Goal: Task Accomplishment & Management: Manage account settings

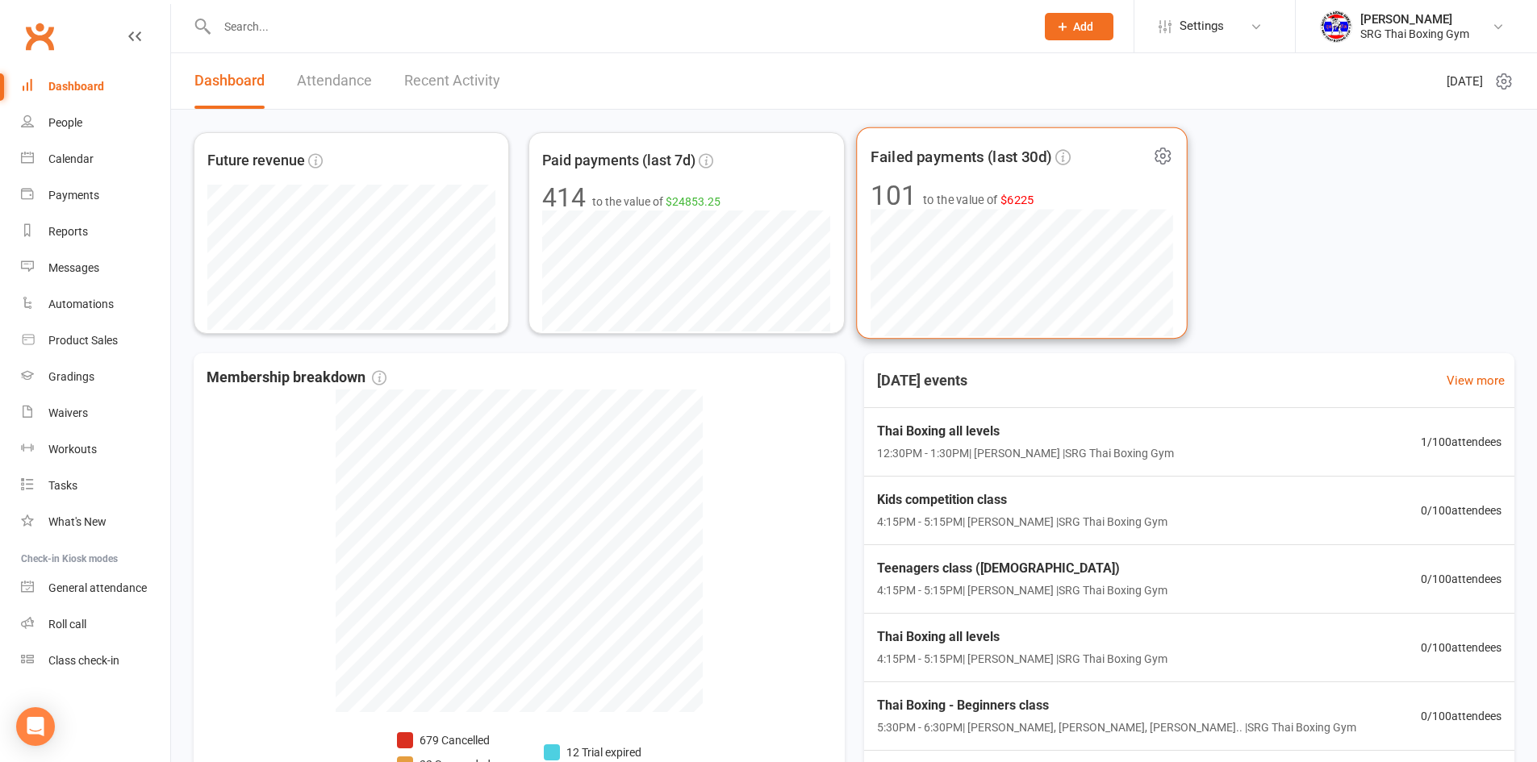
click at [957, 206] on span "to the value of $6225" at bounding box center [978, 199] width 111 height 19
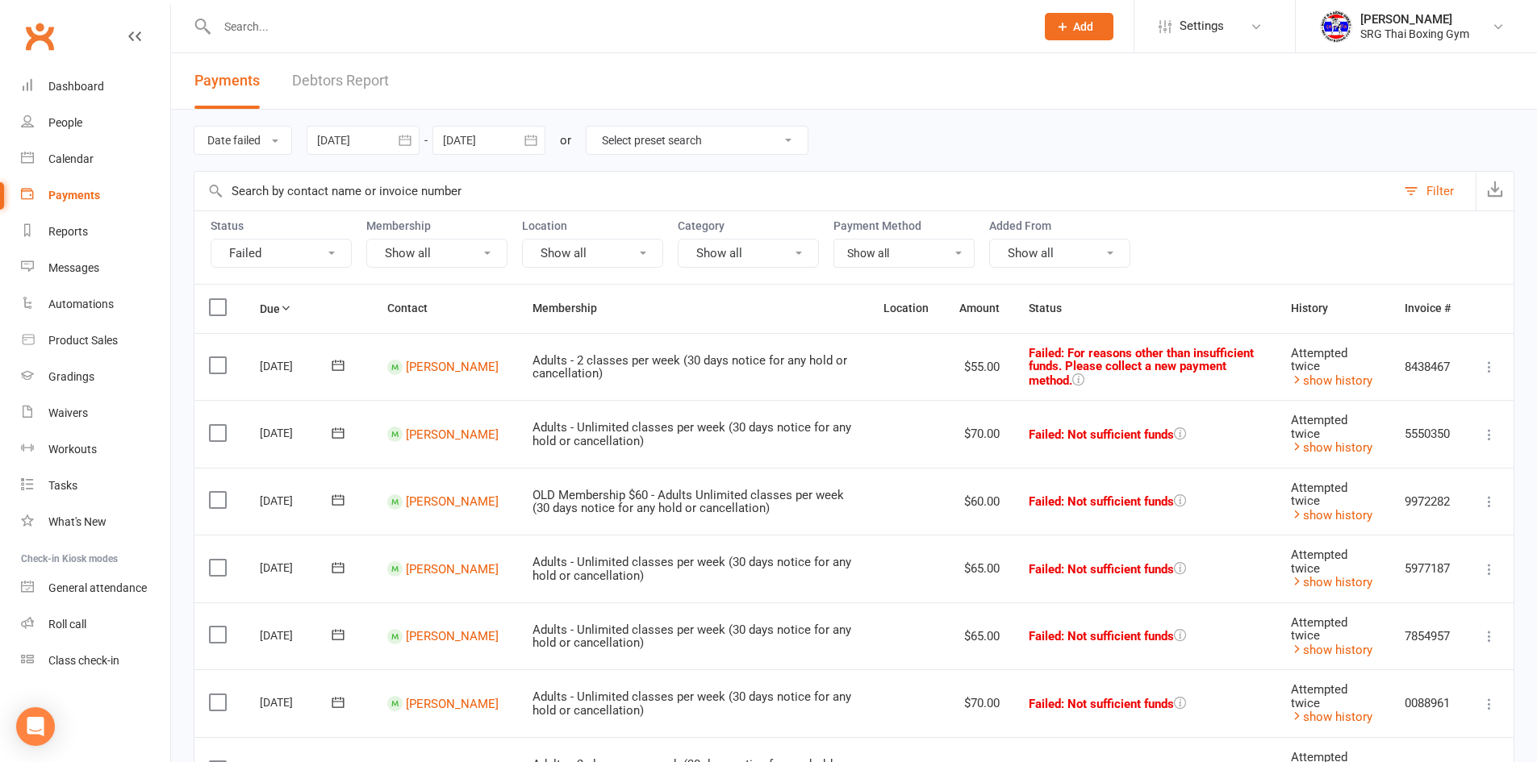
click at [327, 81] on link "Debtors Report" at bounding box center [340, 81] width 97 height 56
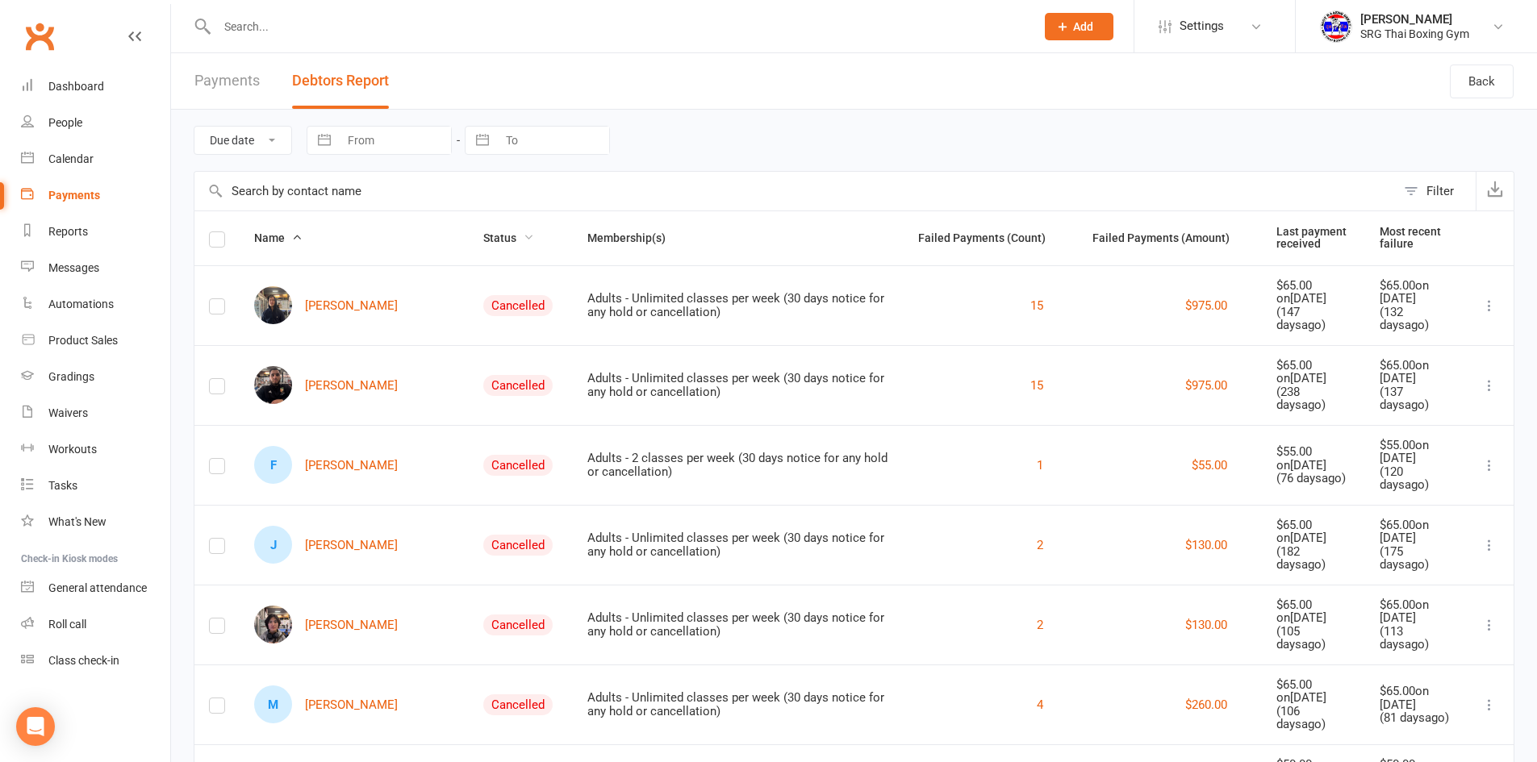
click at [483, 232] on span "Status" at bounding box center [508, 237] width 51 height 13
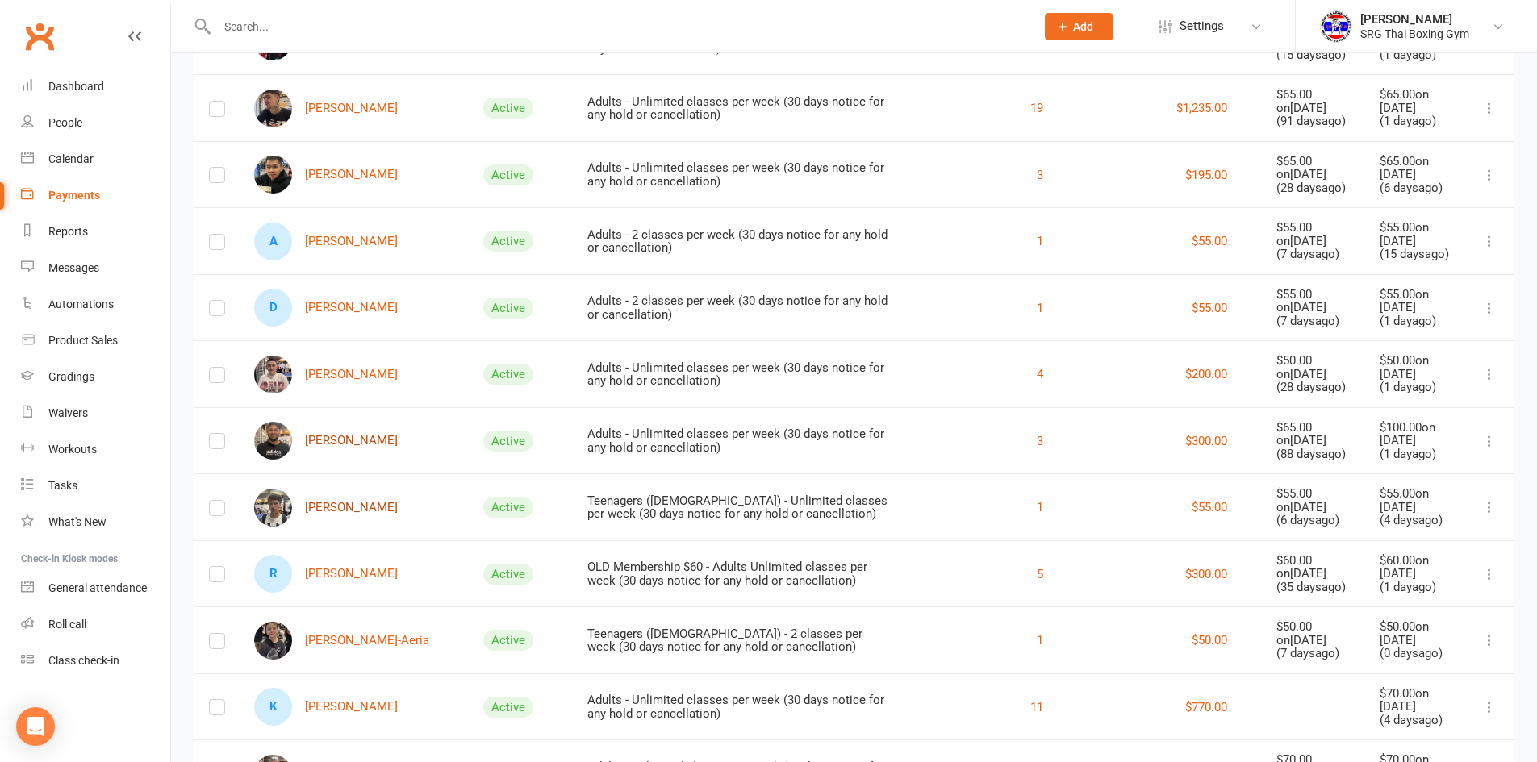
scroll to position [1936, 0]
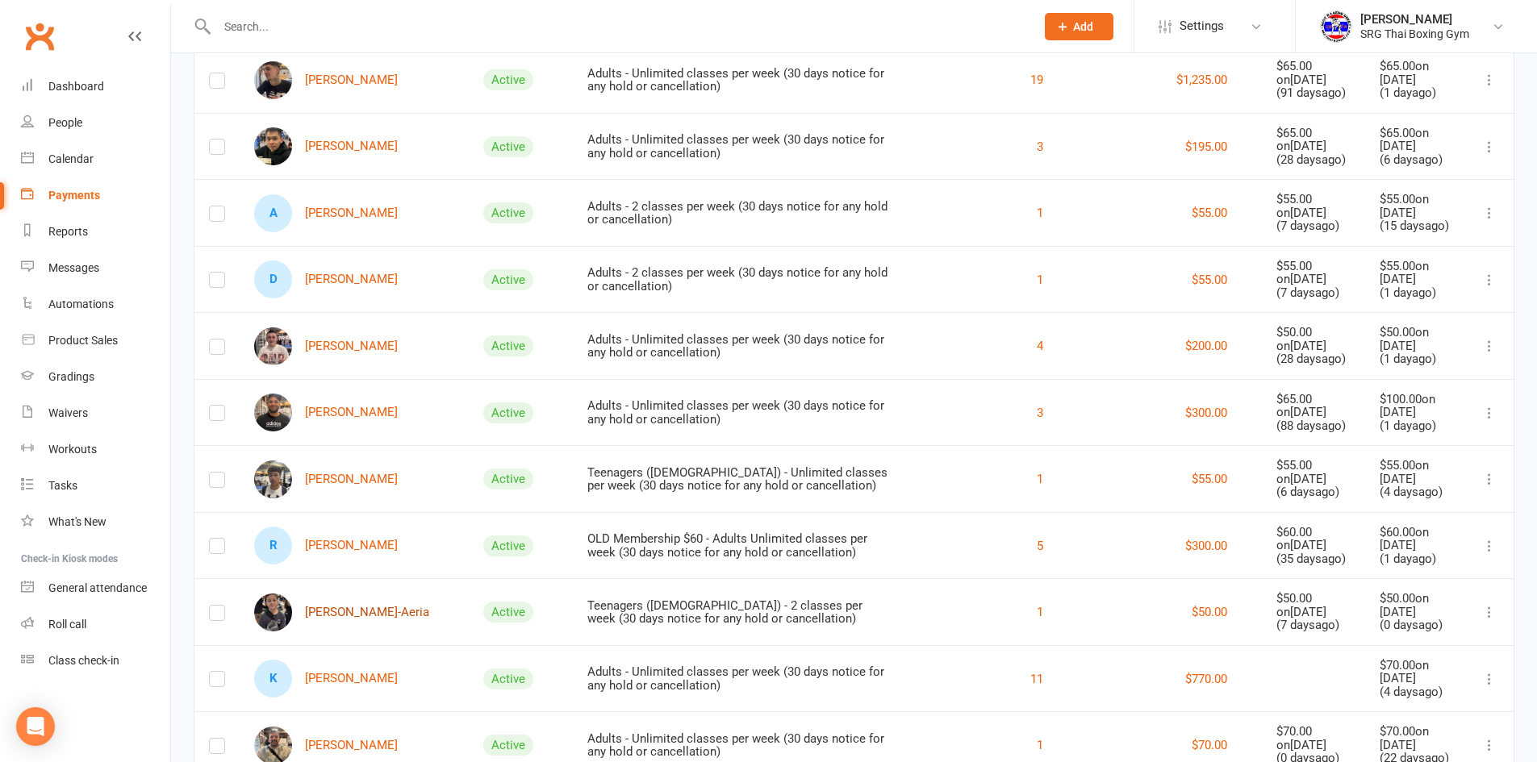
click at [335, 594] on link "[PERSON_NAME]-Aeria" at bounding box center [341, 613] width 175 height 38
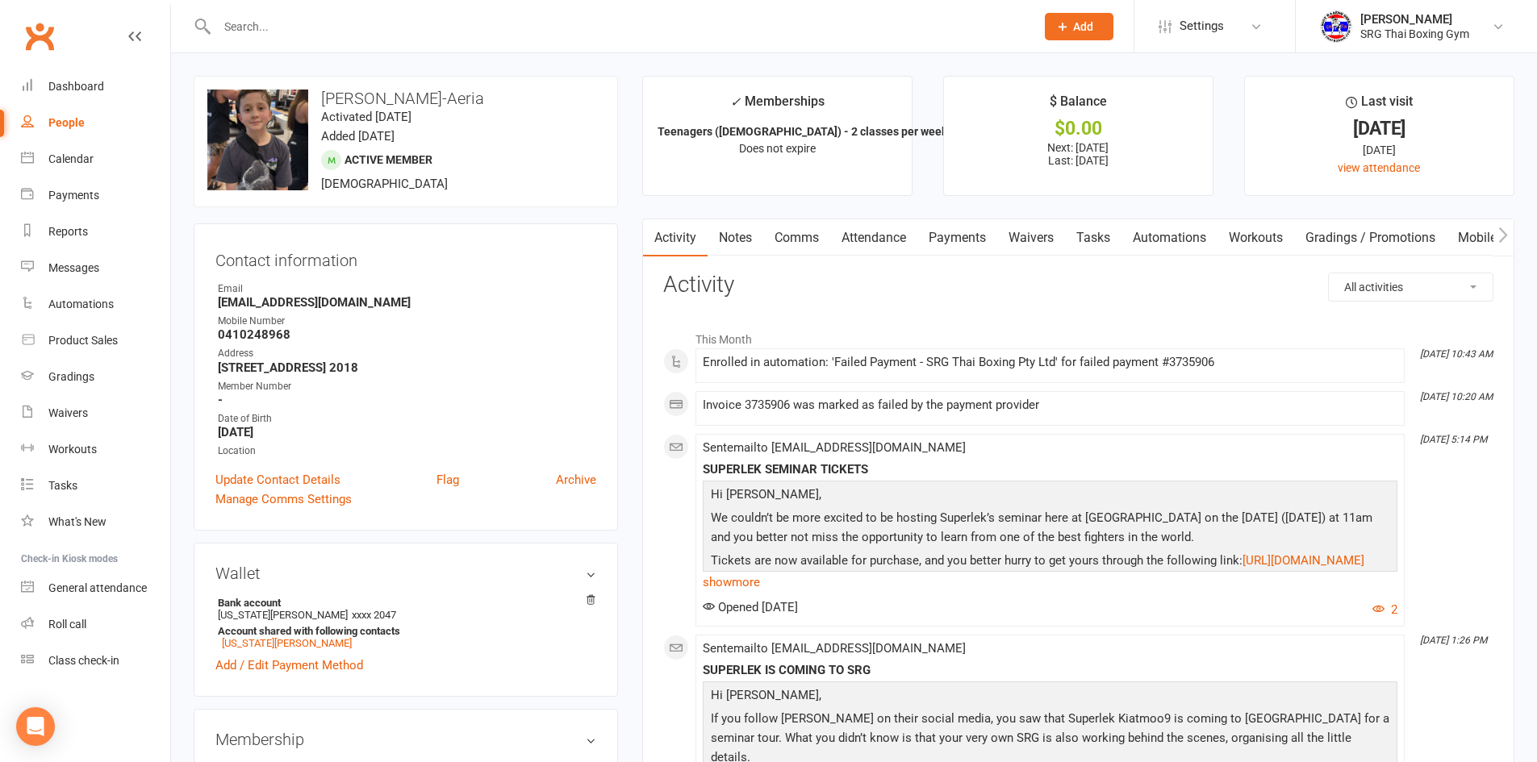
click at [63, 121] on div "People" at bounding box center [66, 122] width 36 height 13
select select "100"
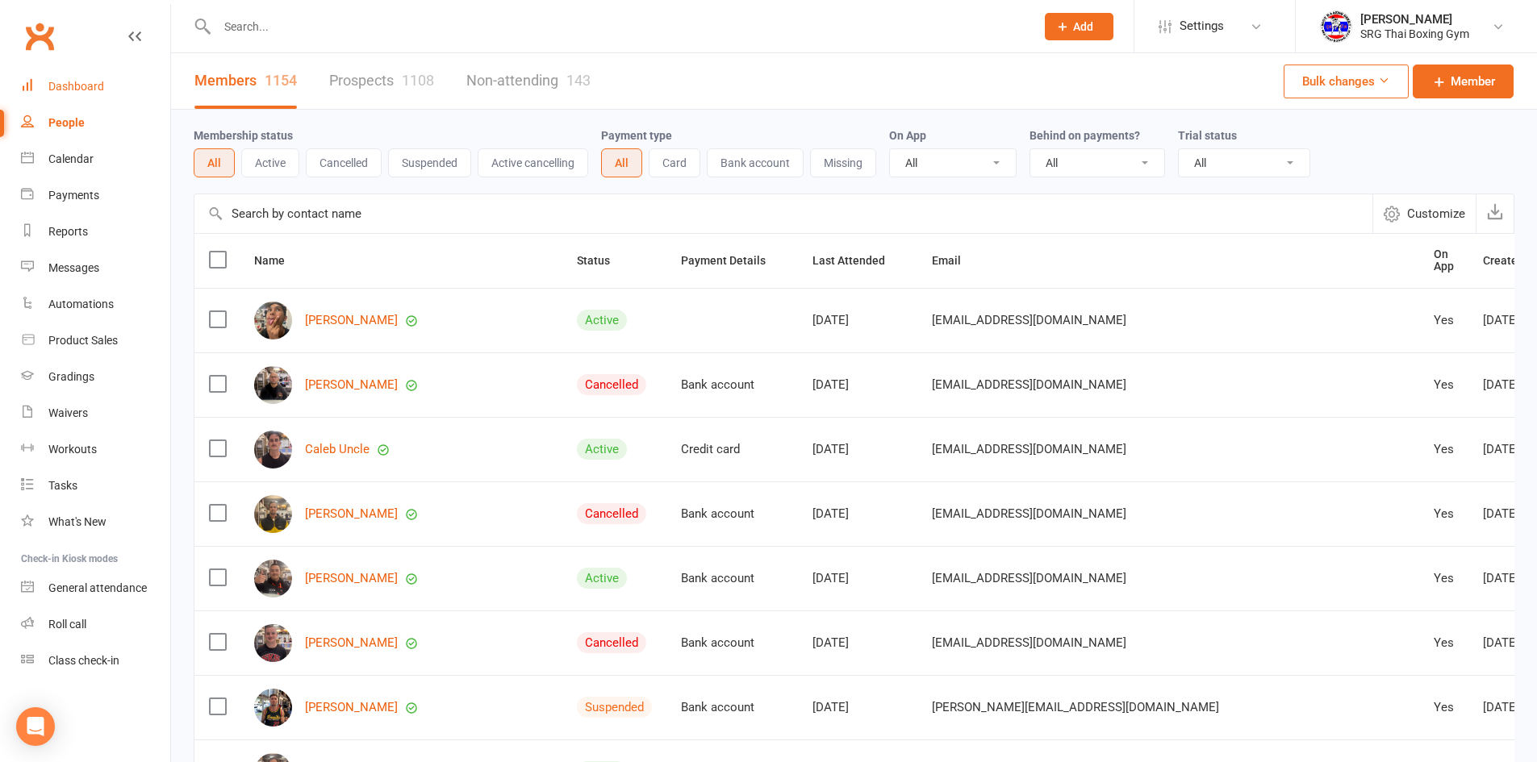
click at [63, 76] on link "Dashboard" at bounding box center [95, 87] width 149 height 36
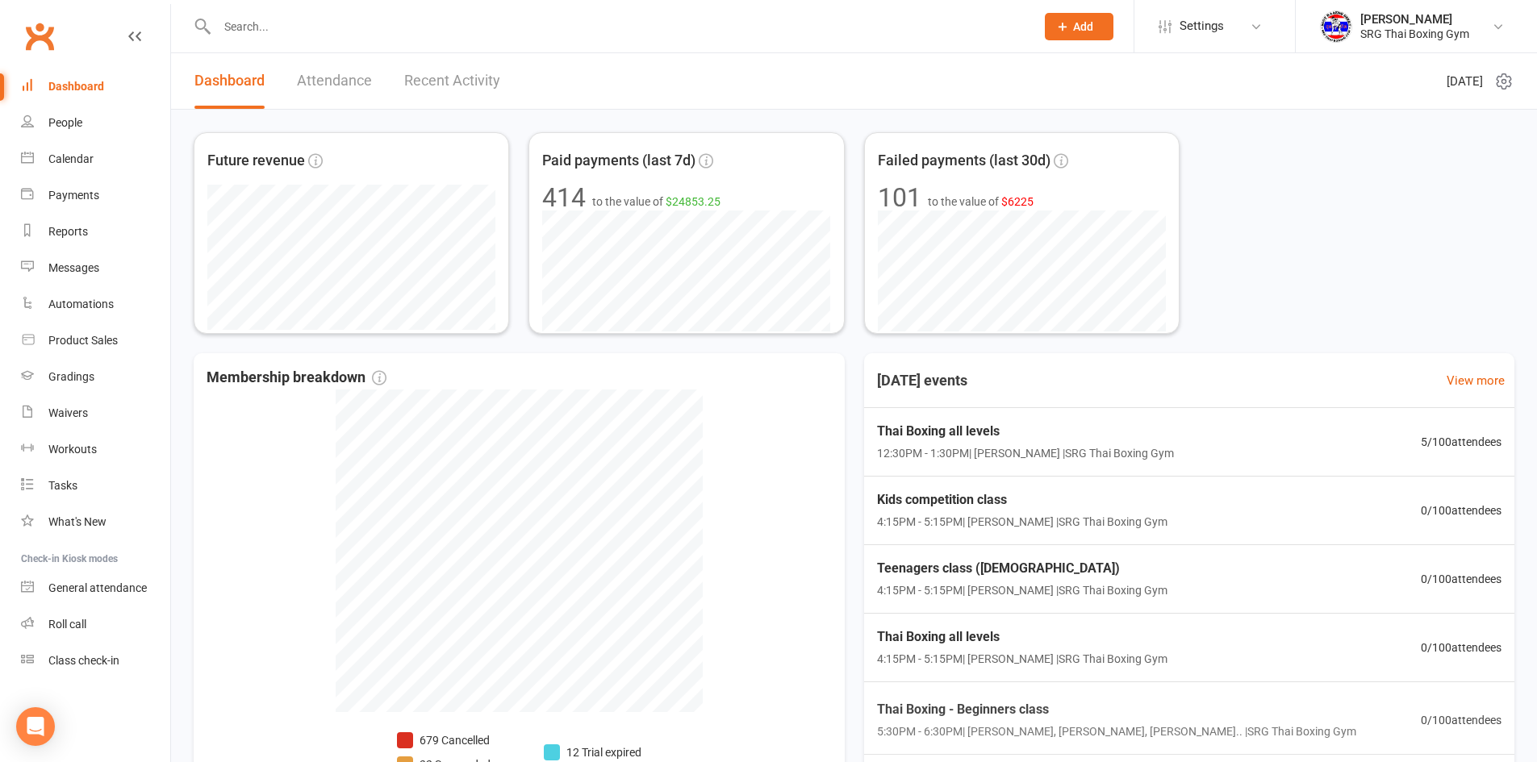
click at [461, 81] on link "Recent Activity" at bounding box center [452, 81] width 96 height 56
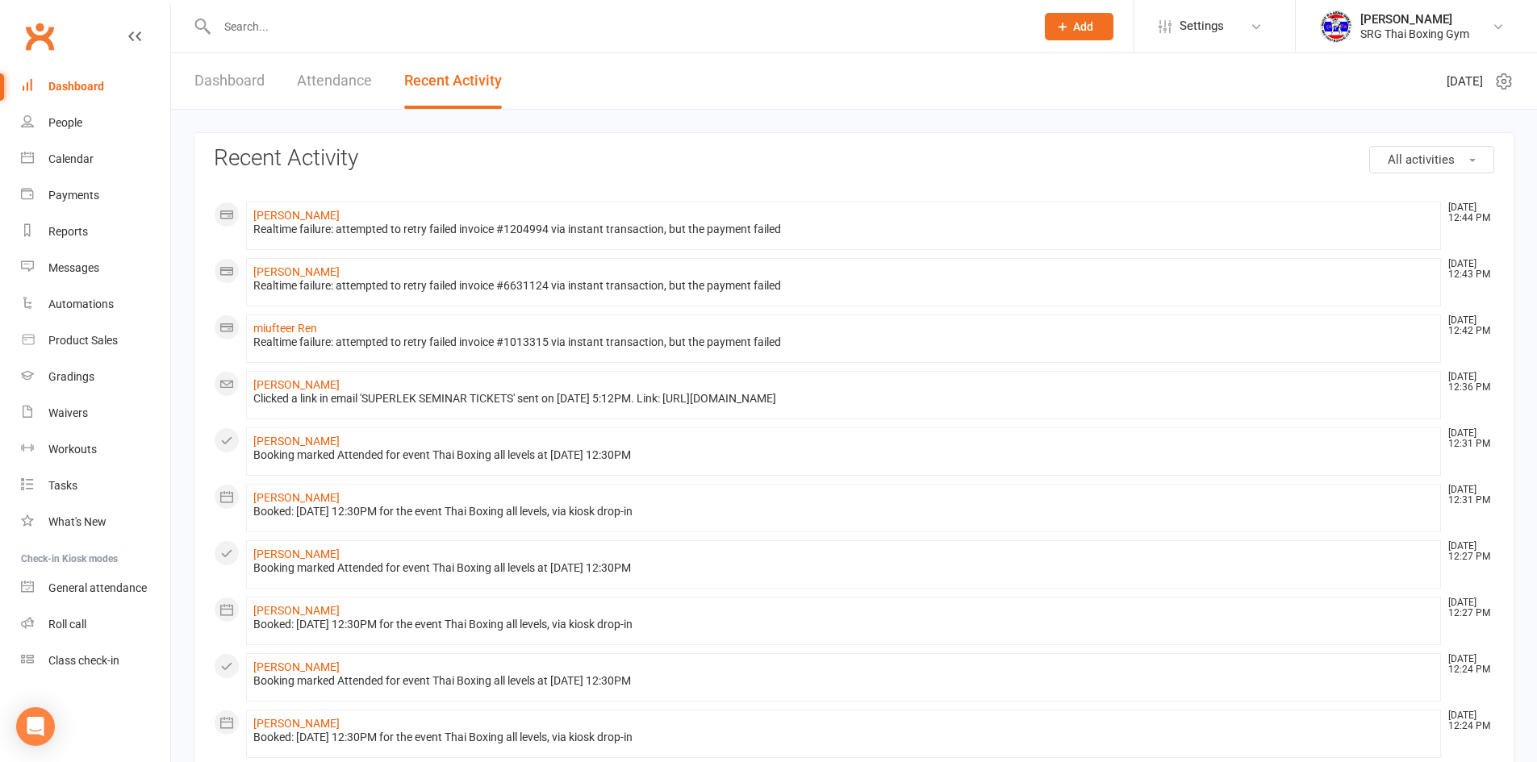
click at [65, 85] on div "Dashboard" at bounding box center [76, 86] width 56 height 13
click at [68, 88] on div "Dashboard" at bounding box center [76, 86] width 56 height 13
click at [64, 121] on div "People" at bounding box center [65, 122] width 34 height 13
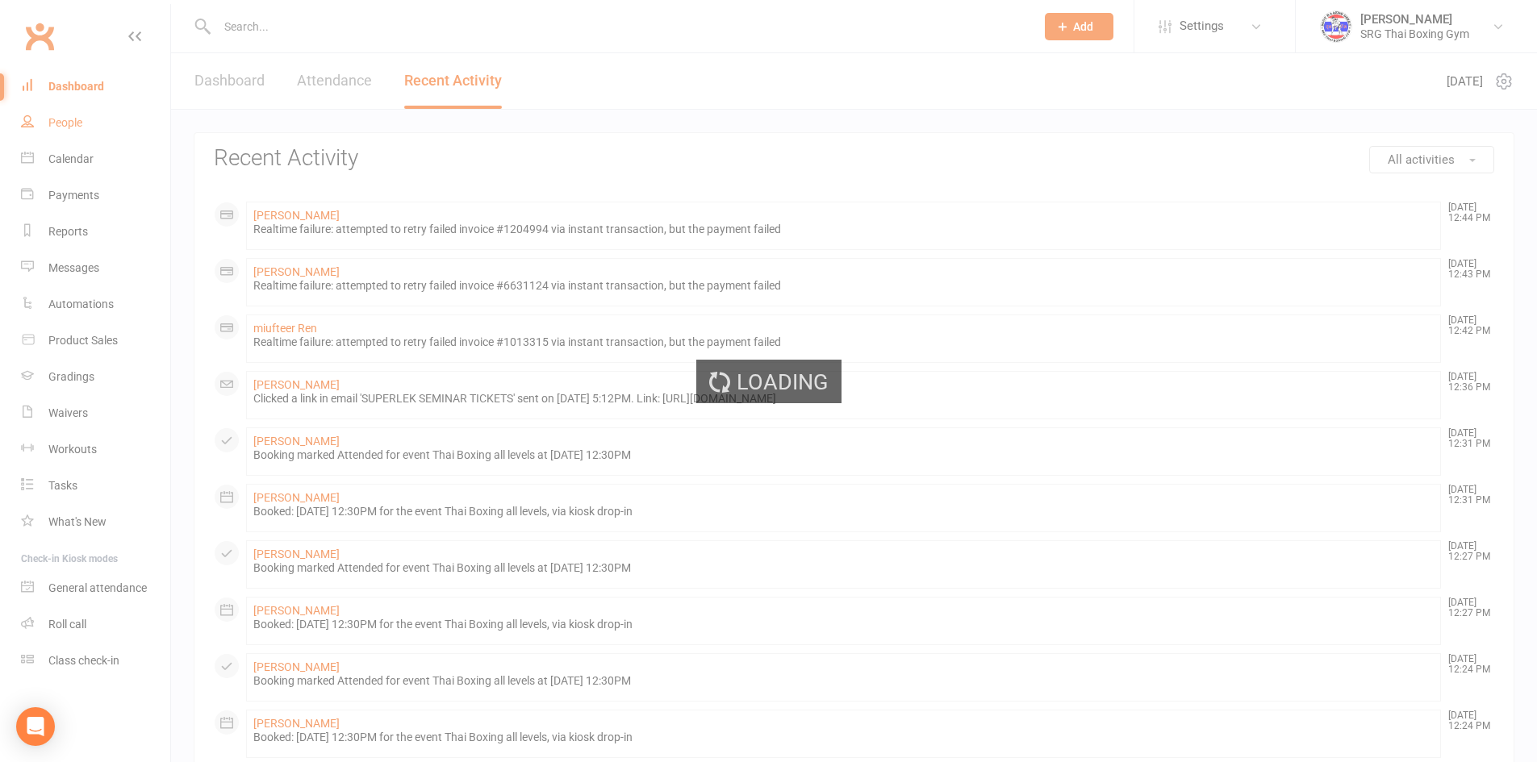
select select "100"
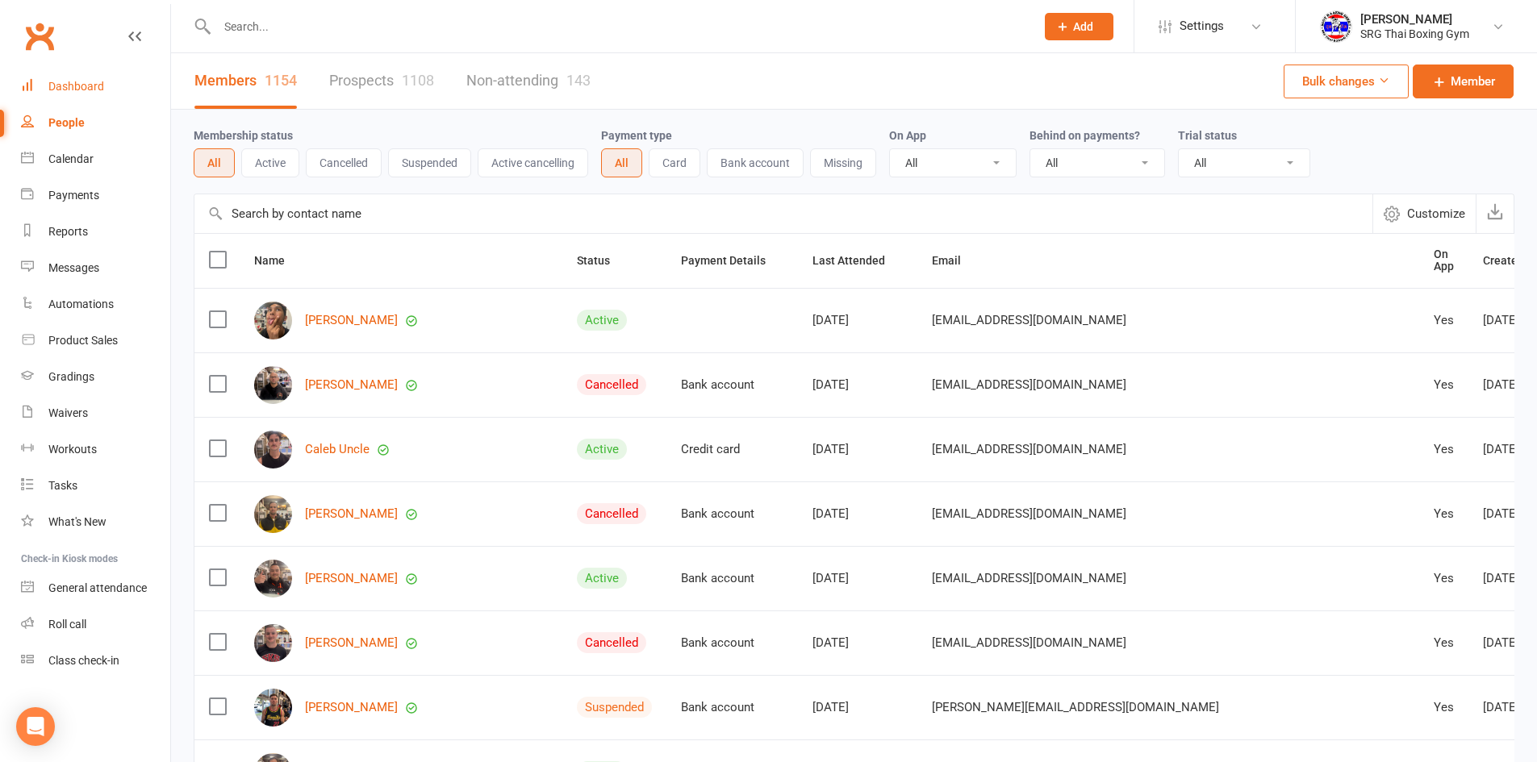
click at [79, 91] on div "Dashboard" at bounding box center [76, 86] width 56 height 13
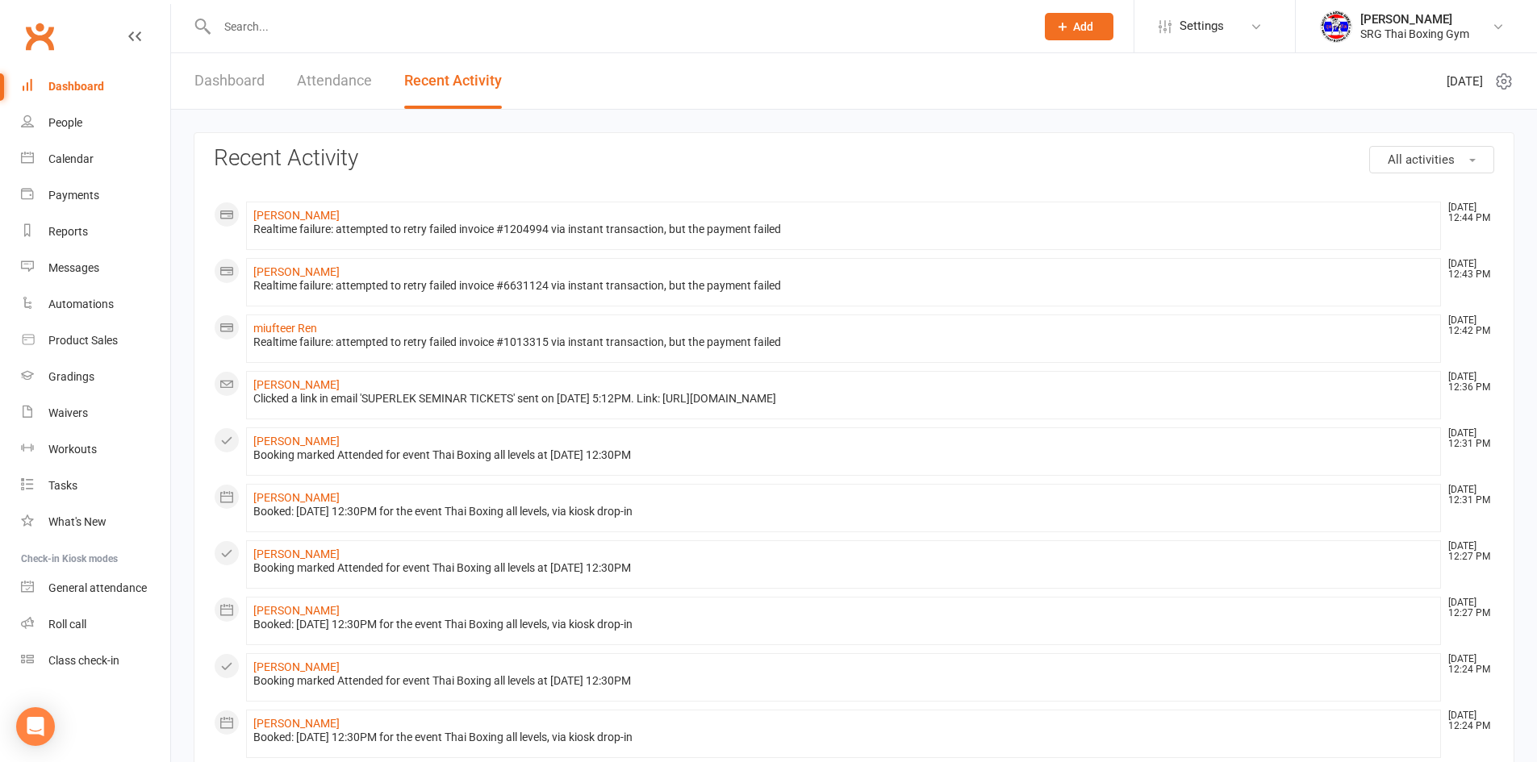
click at [290, 28] on input "text" at bounding box center [617, 26] width 811 height 23
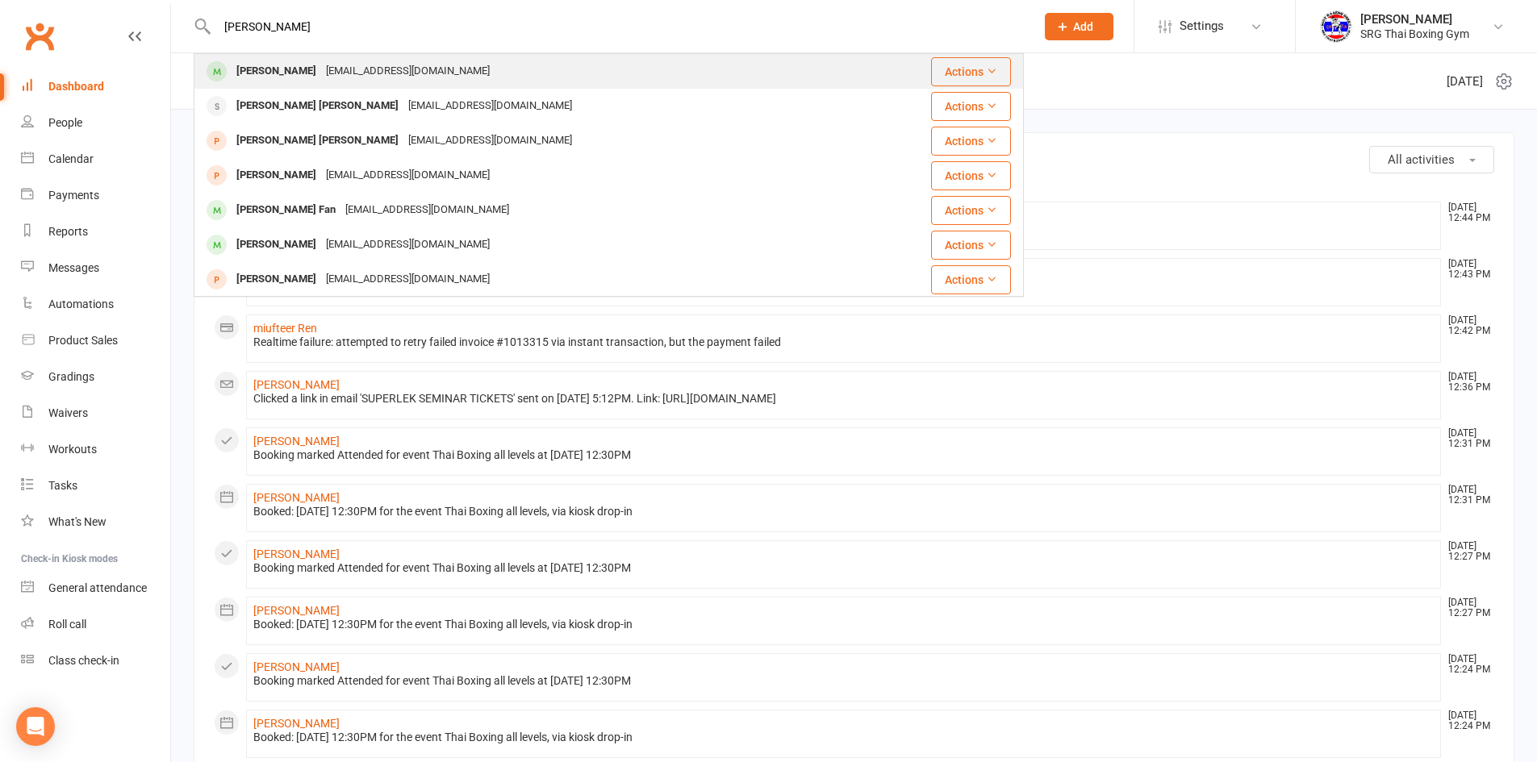
type input "[PERSON_NAME]"
click at [247, 65] on div "[PERSON_NAME]" at bounding box center [276, 71] width 90 height 23
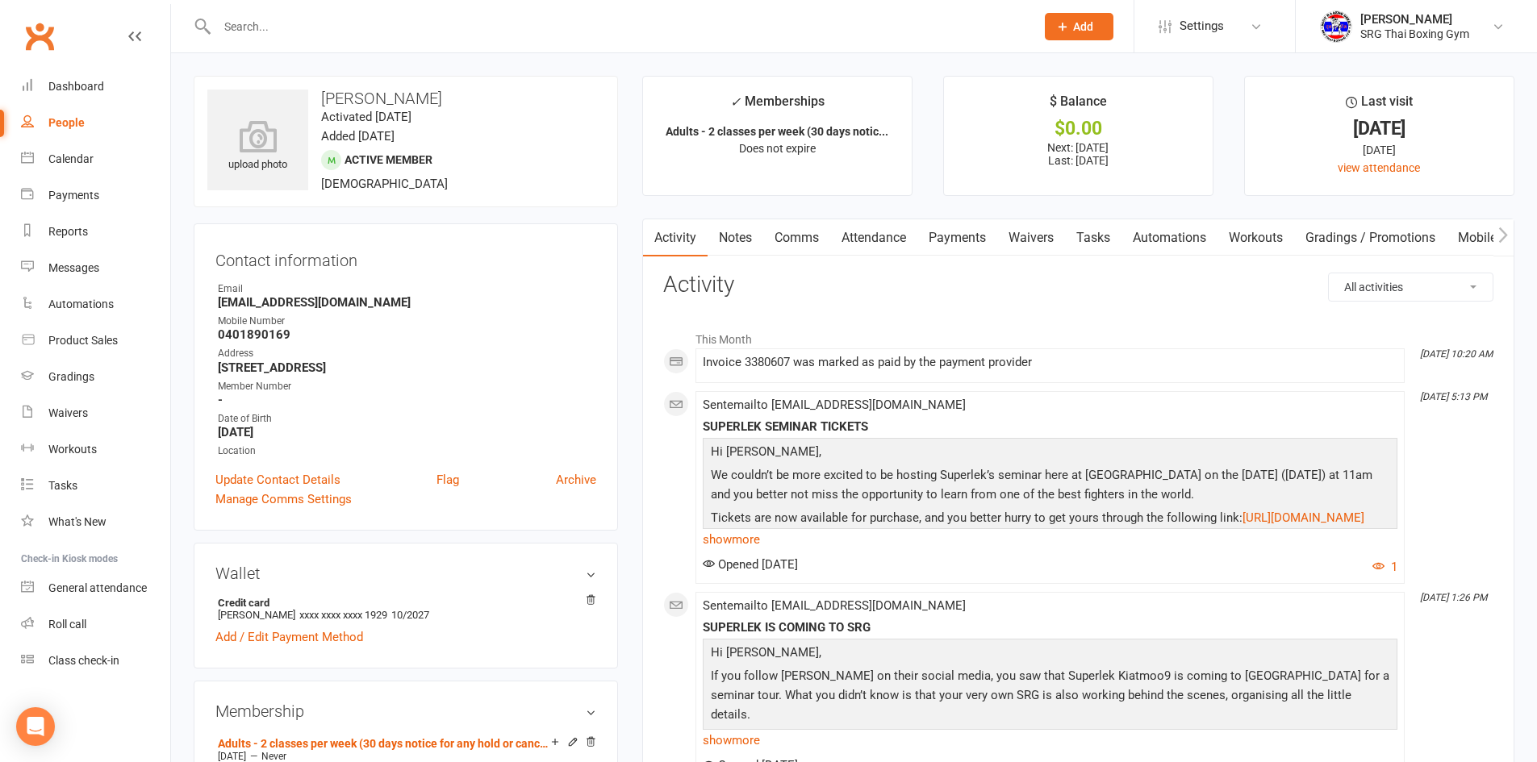
click at [1032, 238] on link "Waivers" at bounding box center [1031, 237] width 68 height 37
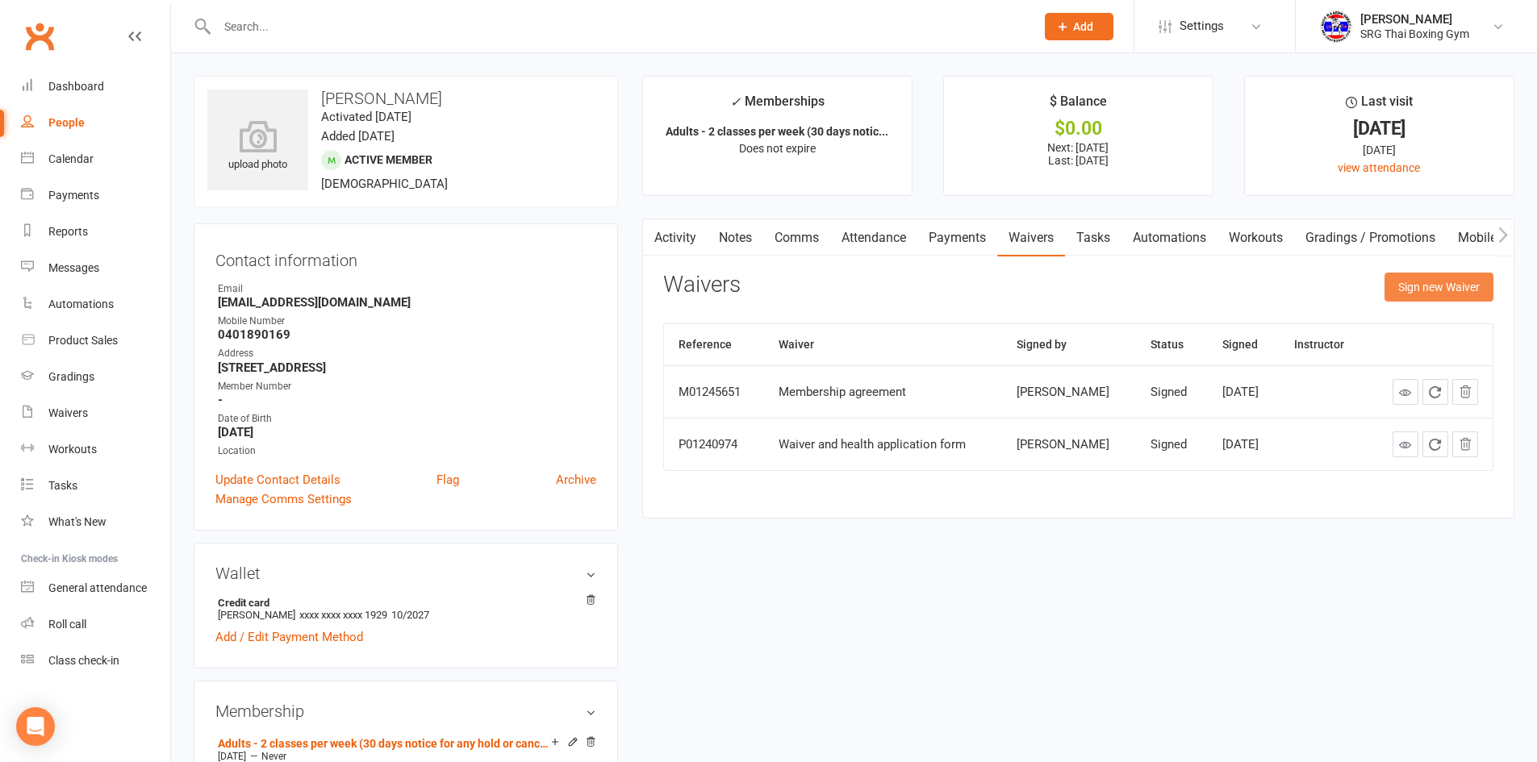
click at [1411, 284] on button "Sign new Waiver" at bounding box center [1438, 287] width 109 height 29
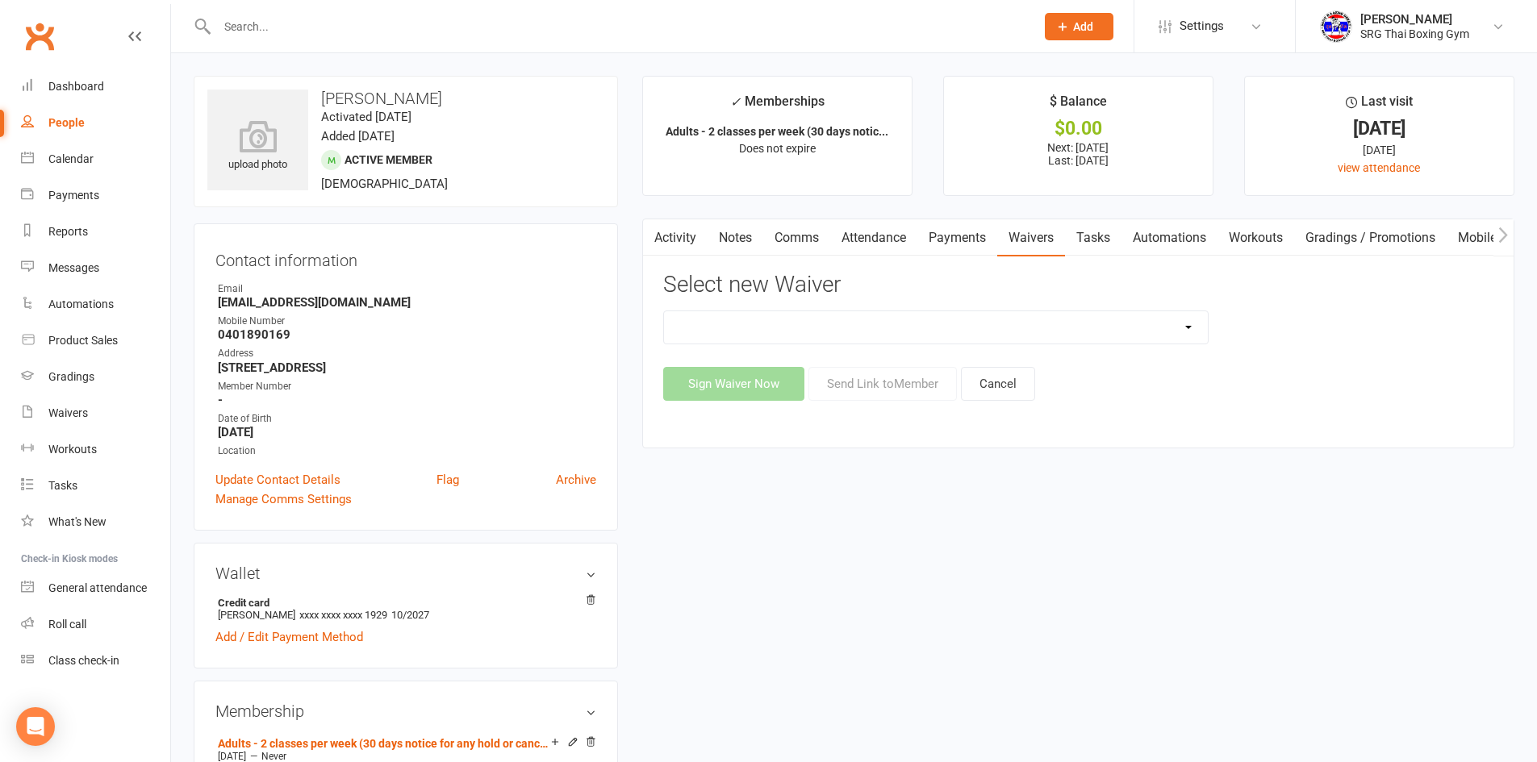
click at [844, 319] on select "Membership agreement Membership cancellation form Membership hold form New paym…" at bounding box center [936, 327] width 544 height 32
select select "12440"
click at [664, 311] on select "Membership agreement Membership cancellation form Membership hold form New paym…" at bounding box center [936, 327] width 544 height 32
click at [919, 384] on button "Send Link to Member" at bounding box center [882, 384] width 148 height 34
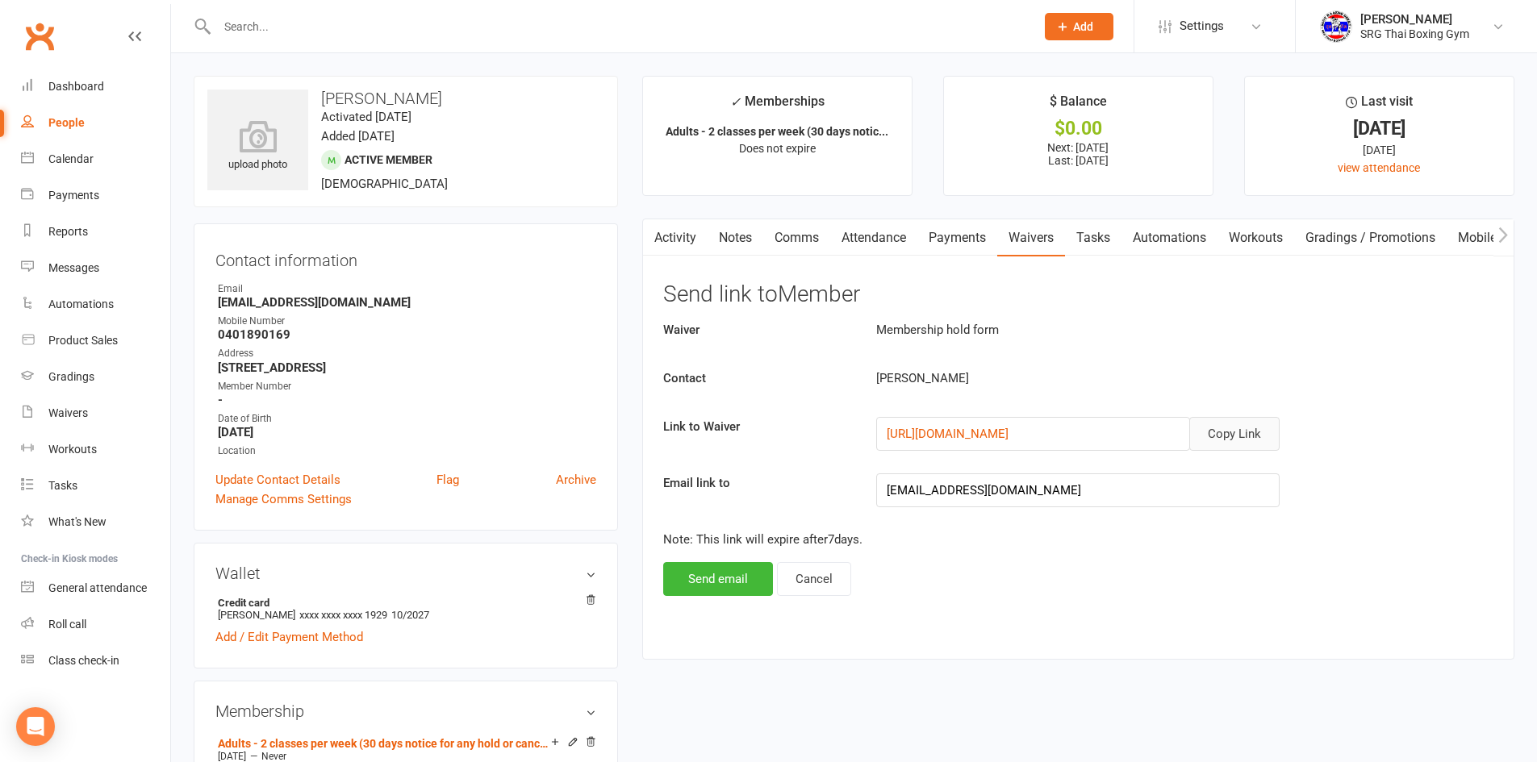
click at [1235, 436] on button "Copy Link" at bounding box center [1234, 434] width 90 height 34
drag, startPoint x: 380, startPoint y: 302, endPoint x: 219, endPoint y: 298, distance: 161.4
click at [219, 298] on strong "[EMAIL_ADDRESS][DOMAIN_NAME]" at bounding box center [407, 302] width 378 height 15
copy strong "[EMAIL_ADDRESS][DOMAIN_NAME]"
click at [301, 17] on input "text" at bounding box center [617, 26] width 811 height 23
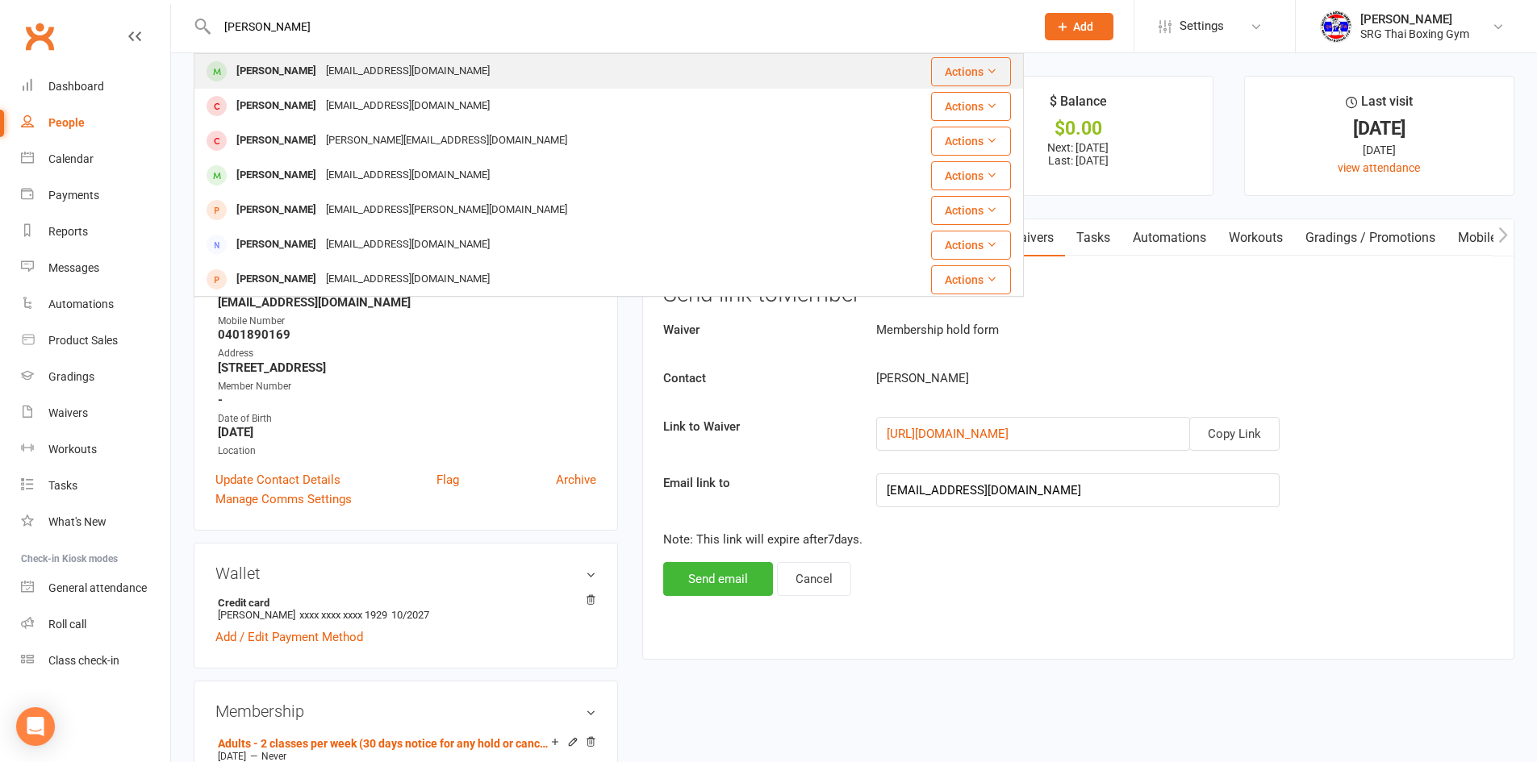
type input "[PERSON_NAME]"
click at [253, 78] on div "[PERSON_NAME]" at bounding box center [276, 71] width 90 height 23
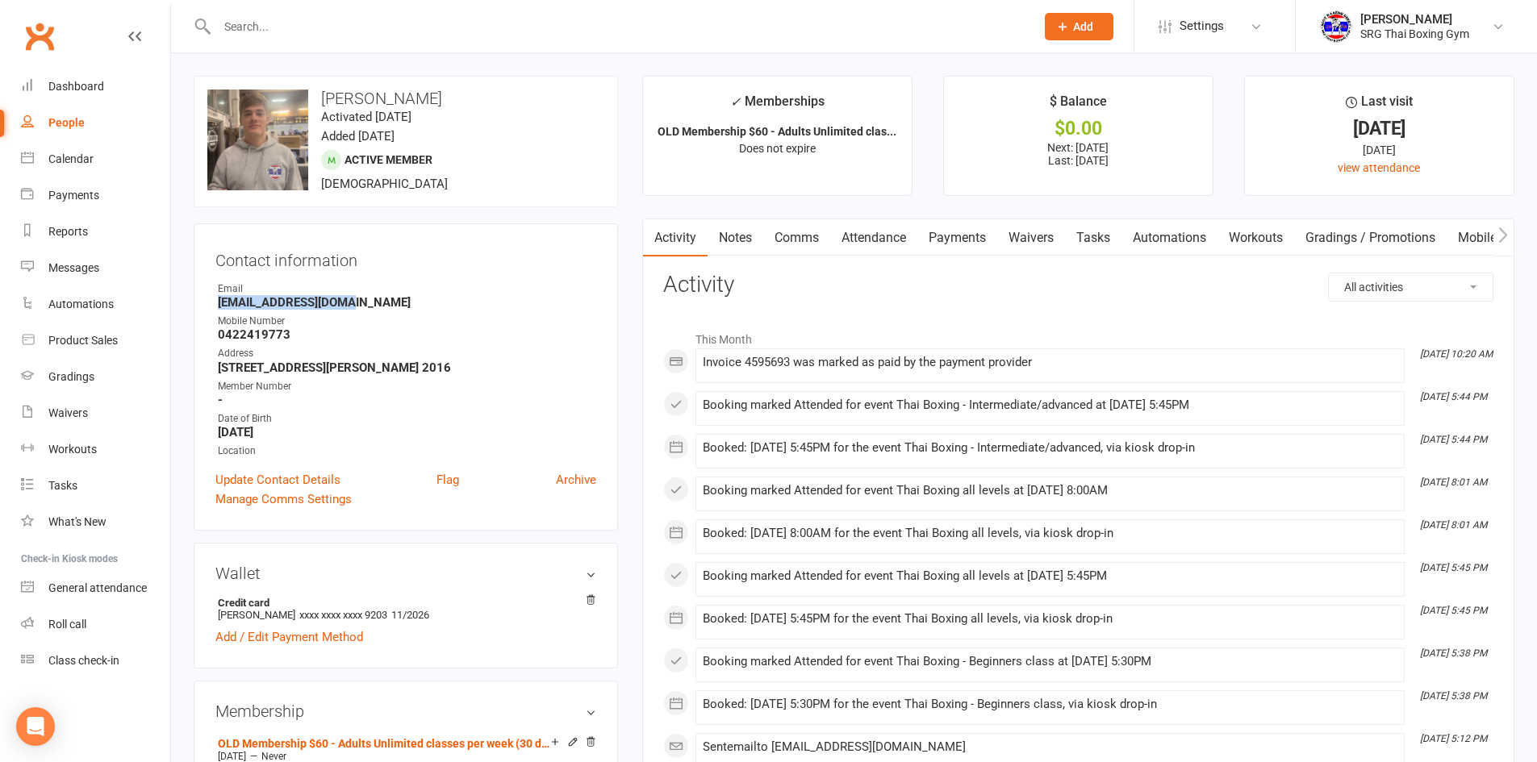
drag, startPoint x: 346, startPoint y: 305, endPoint x: 219, endPoint y: 302, distance: 127.5
click at [219, 303] on strong "[EMAIL_ADDRESS][DOMAIN_NAME]" at bounding box center [407, 302] width 378 height 15
copy strong "[EMAIL_ADDRESS][DOMAIN_NAME]"
click at [287, 25] on input "text" at bounding box center [617, 26] width 811 height 23
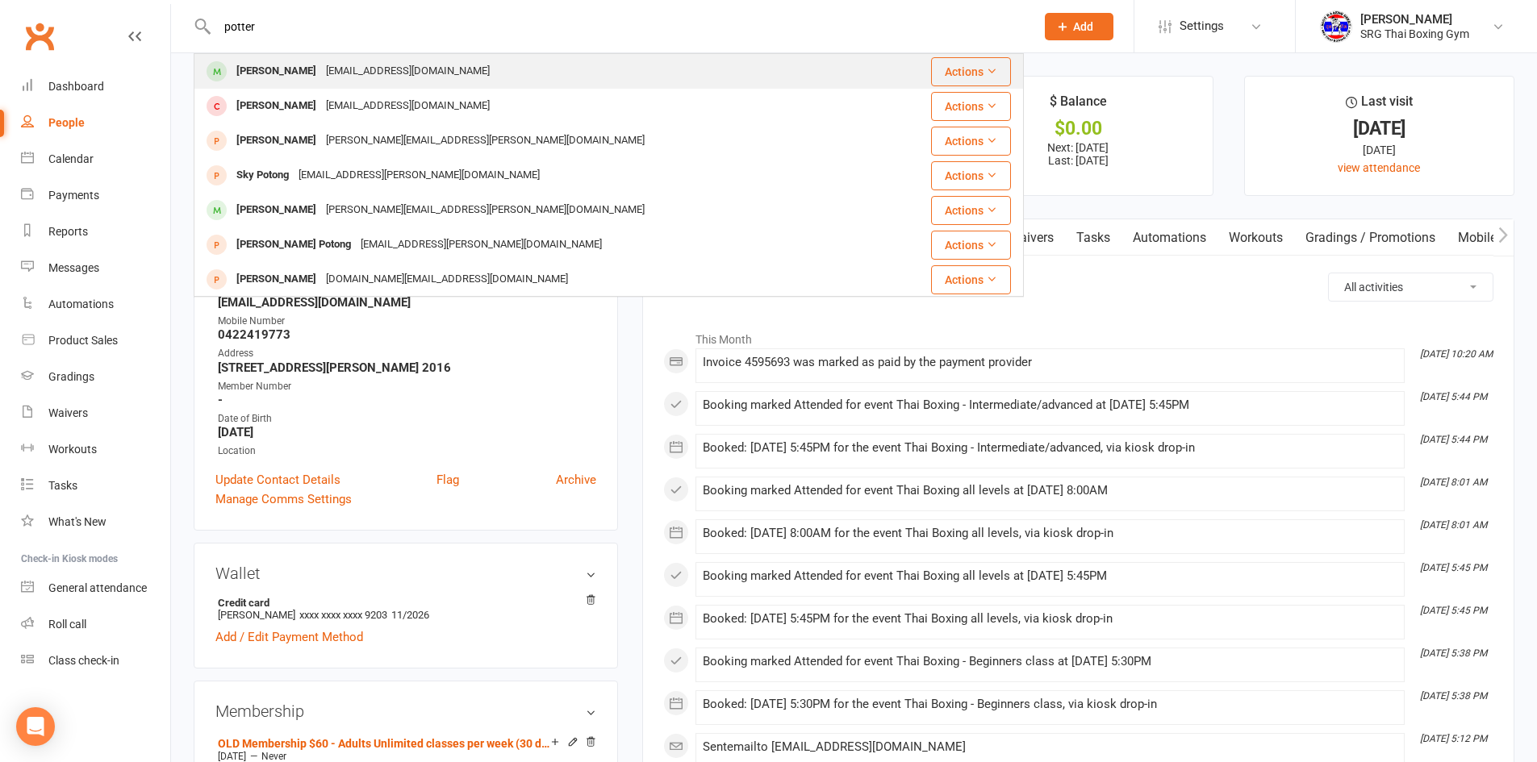
type input "potter"
click at [269, 68] on div "[PERSON_NAME]" at bounding box center [276, 71] width 90 height 23
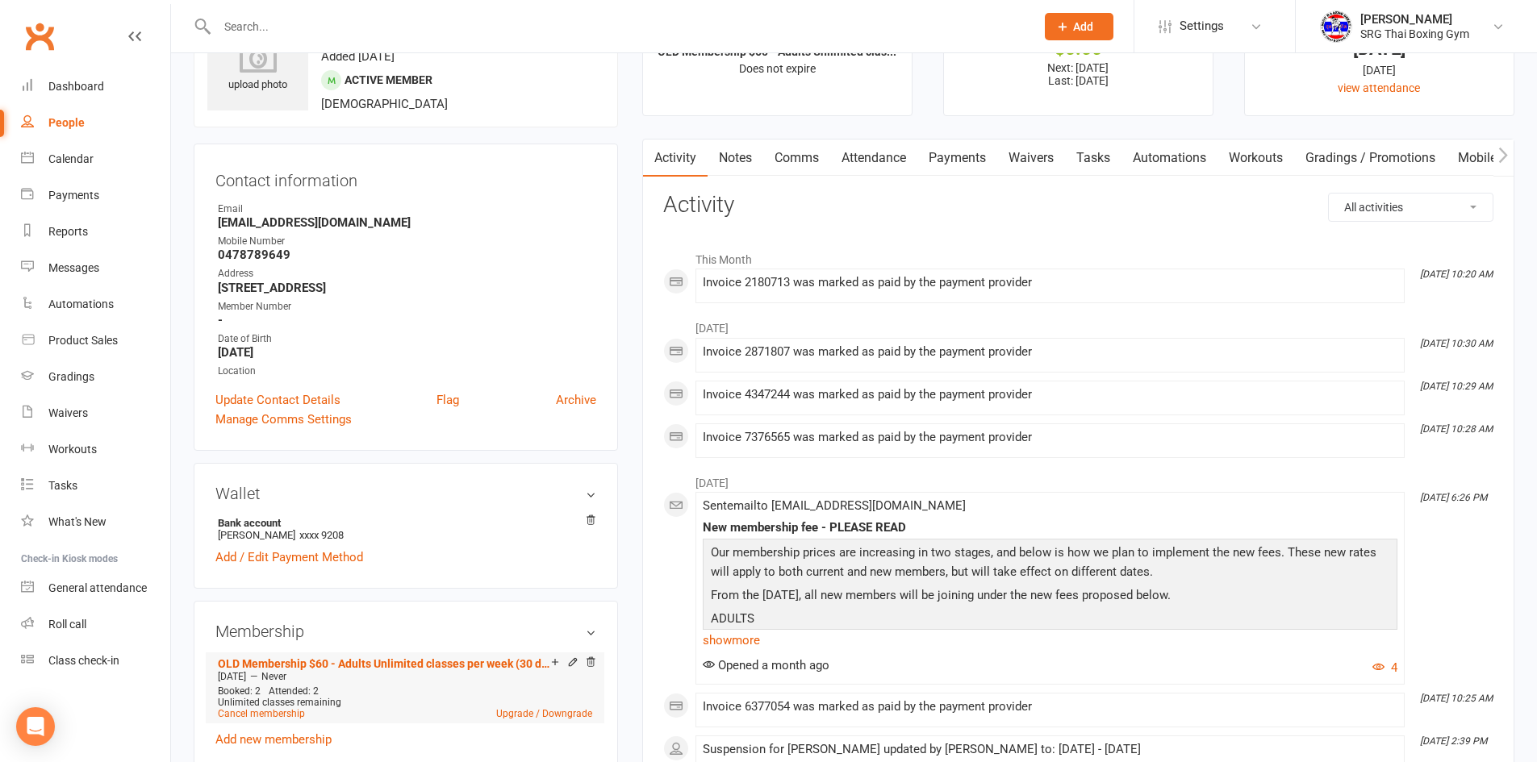
scroll to position [403, 0]
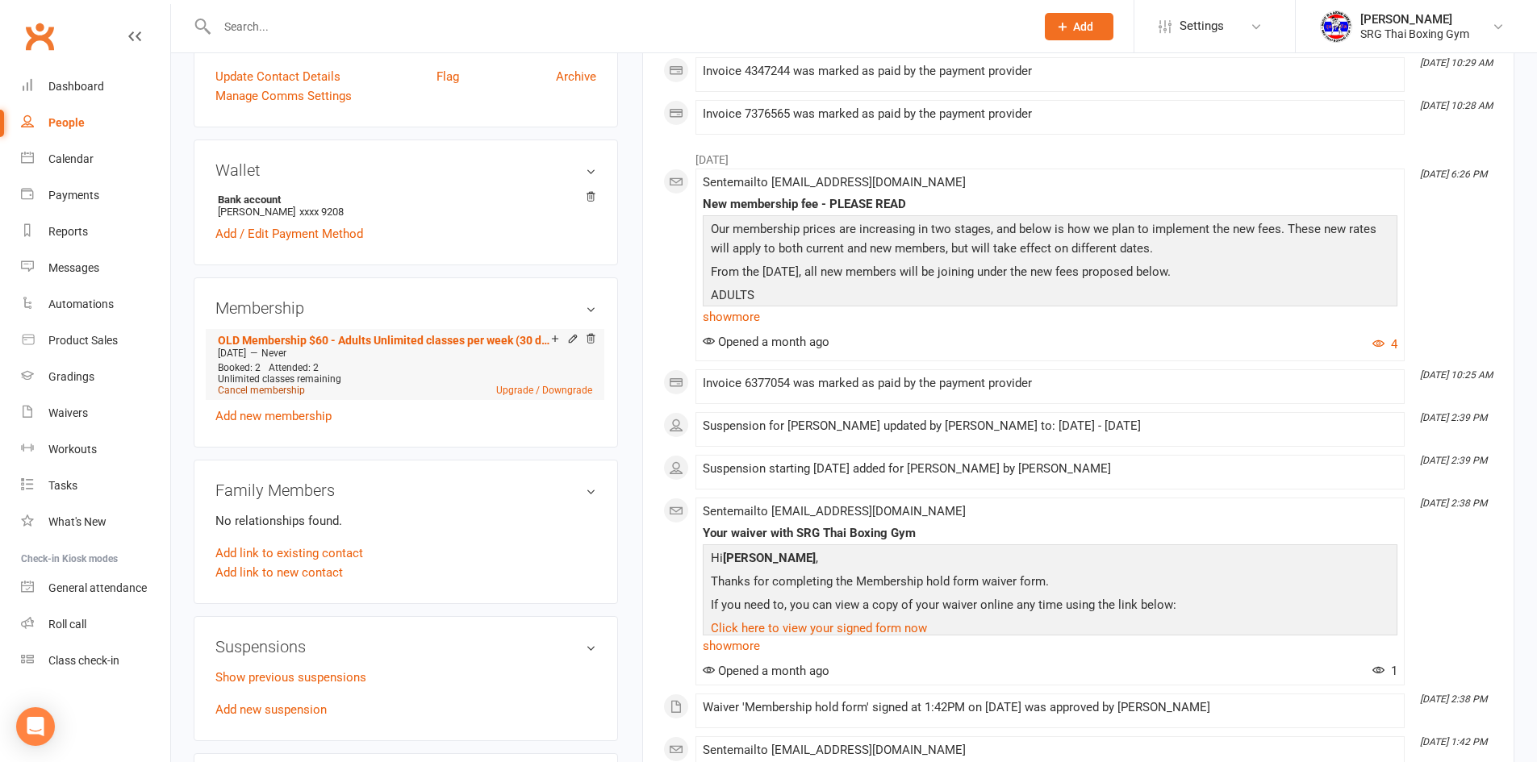
click at [256, 391] on link "Cancel membership" at bounding box center [261, 390] width 87 height 11
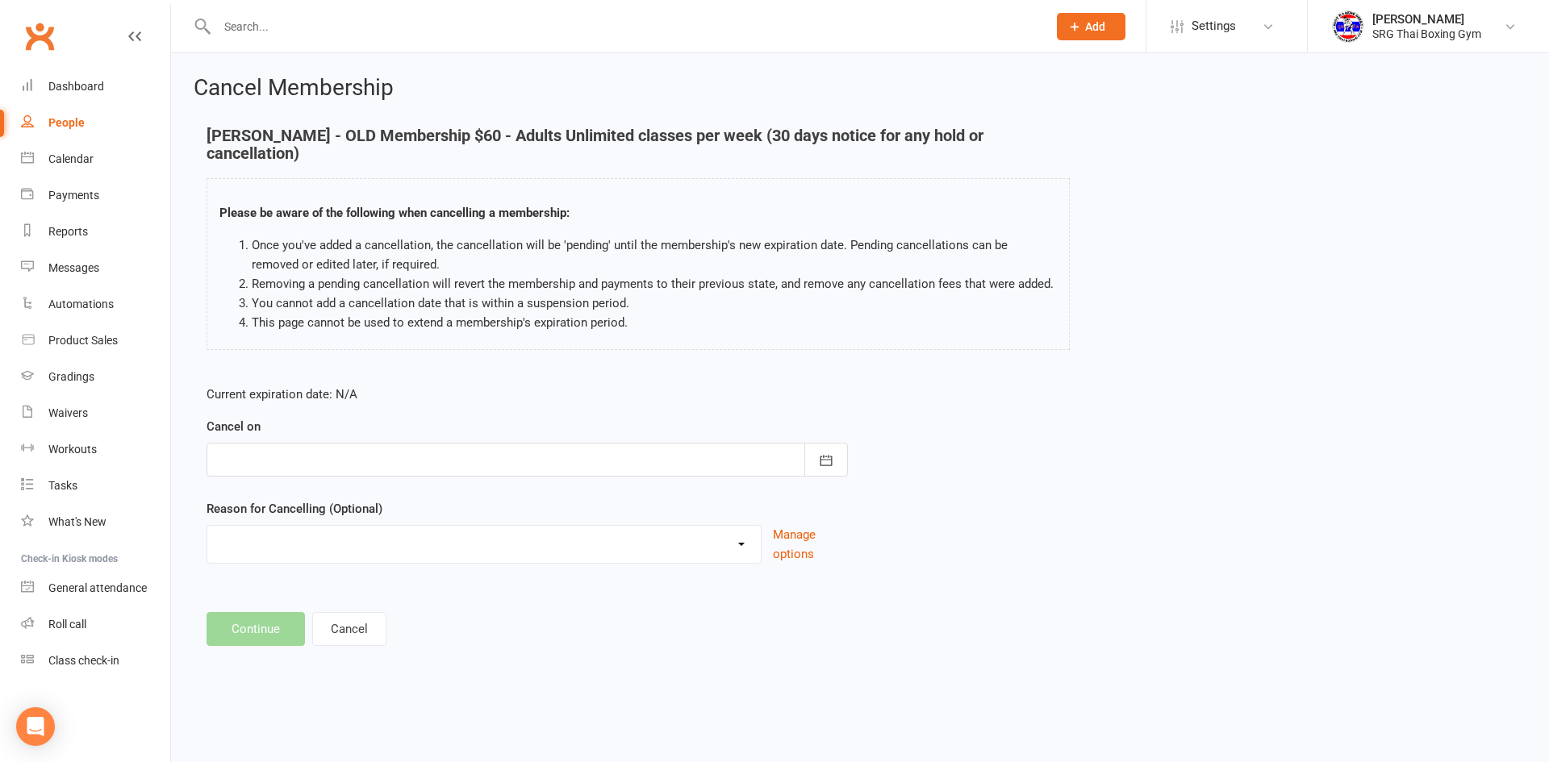
click at [341, 445] on div at bounding box center [526, 460] width 641 height 34
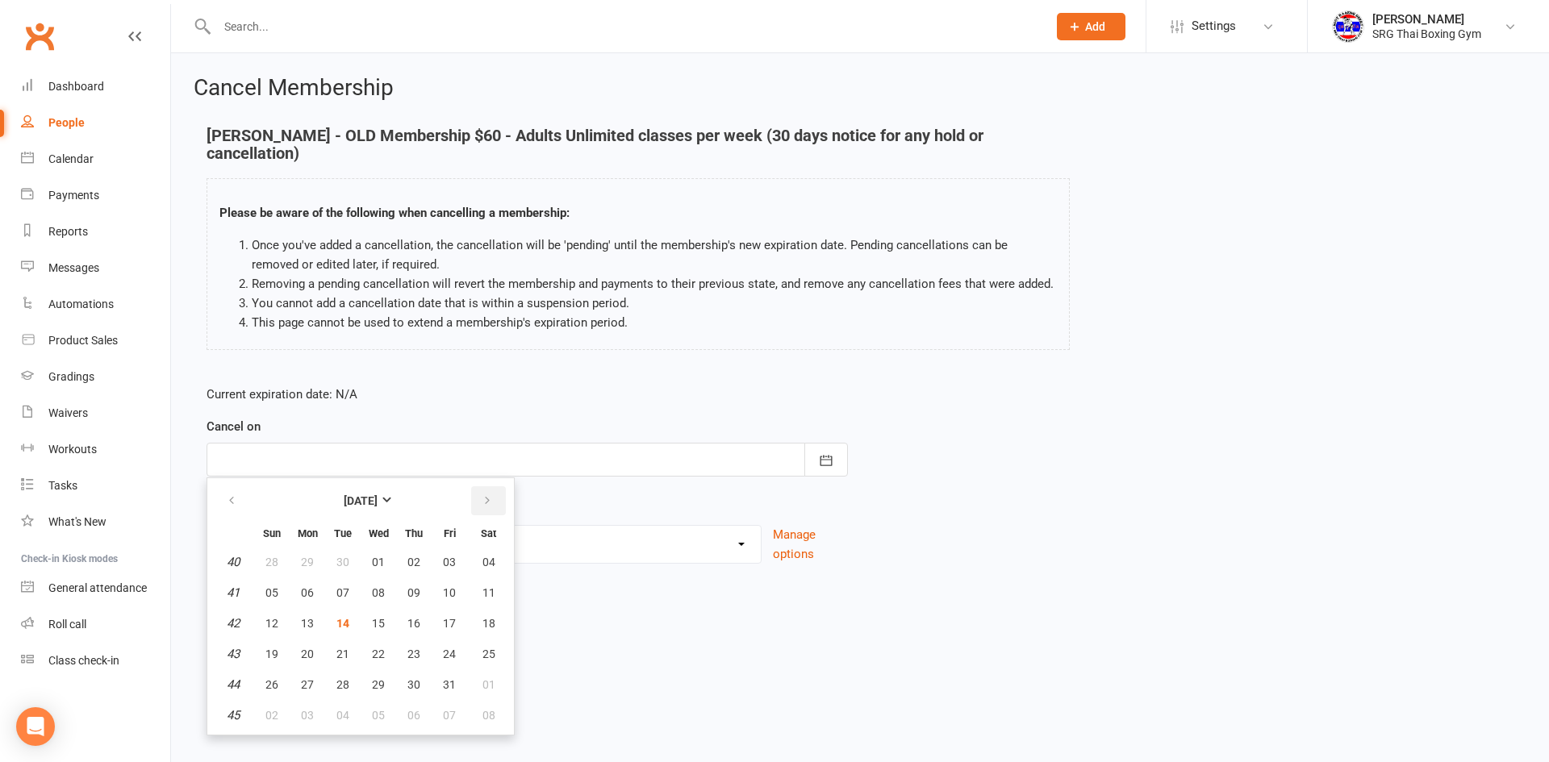
click at [484, 494] on icon "button" at bounding box center [487, 500] width 11 height 13
click at [224, 486] on button "button" at bounding box center [232, 500] width 35 height 29
click at [487, 494] on icon "button" at bounding box center [487, 500] width 11 height 13
click at [419, 609] on button "13" at bounding box center [414, 623] width 34 height 29
type input "[DATE]"
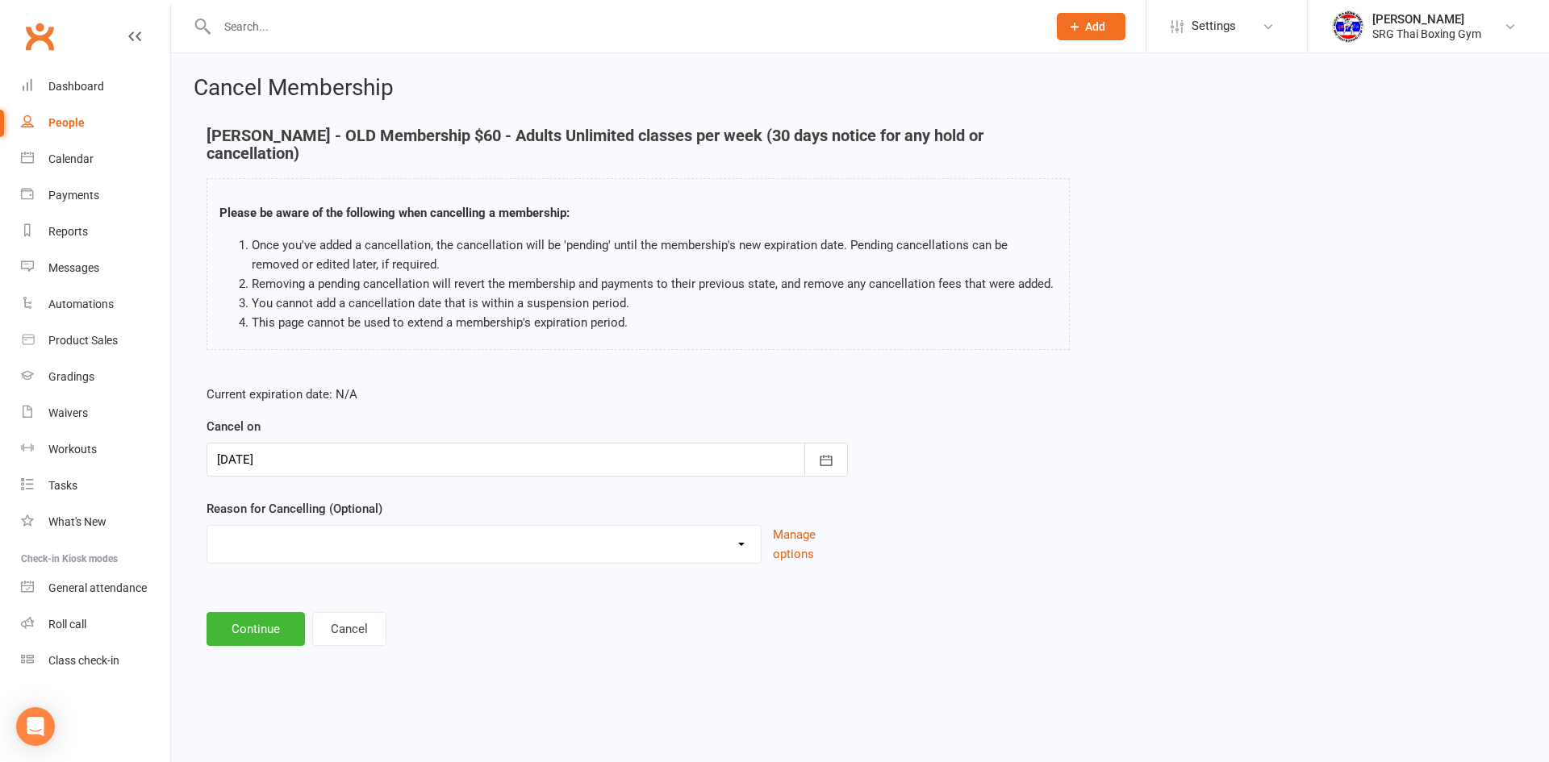
click at [371, 526] on select "Financial Holiday Injury Moving Other reason" at bounding box center [483, 542] width 553 height 32
select select "4"
click at [207, 526] on select "Financial Holiday Injury Moving Other reason" at bounding box center [483, 542] width 553 height 32
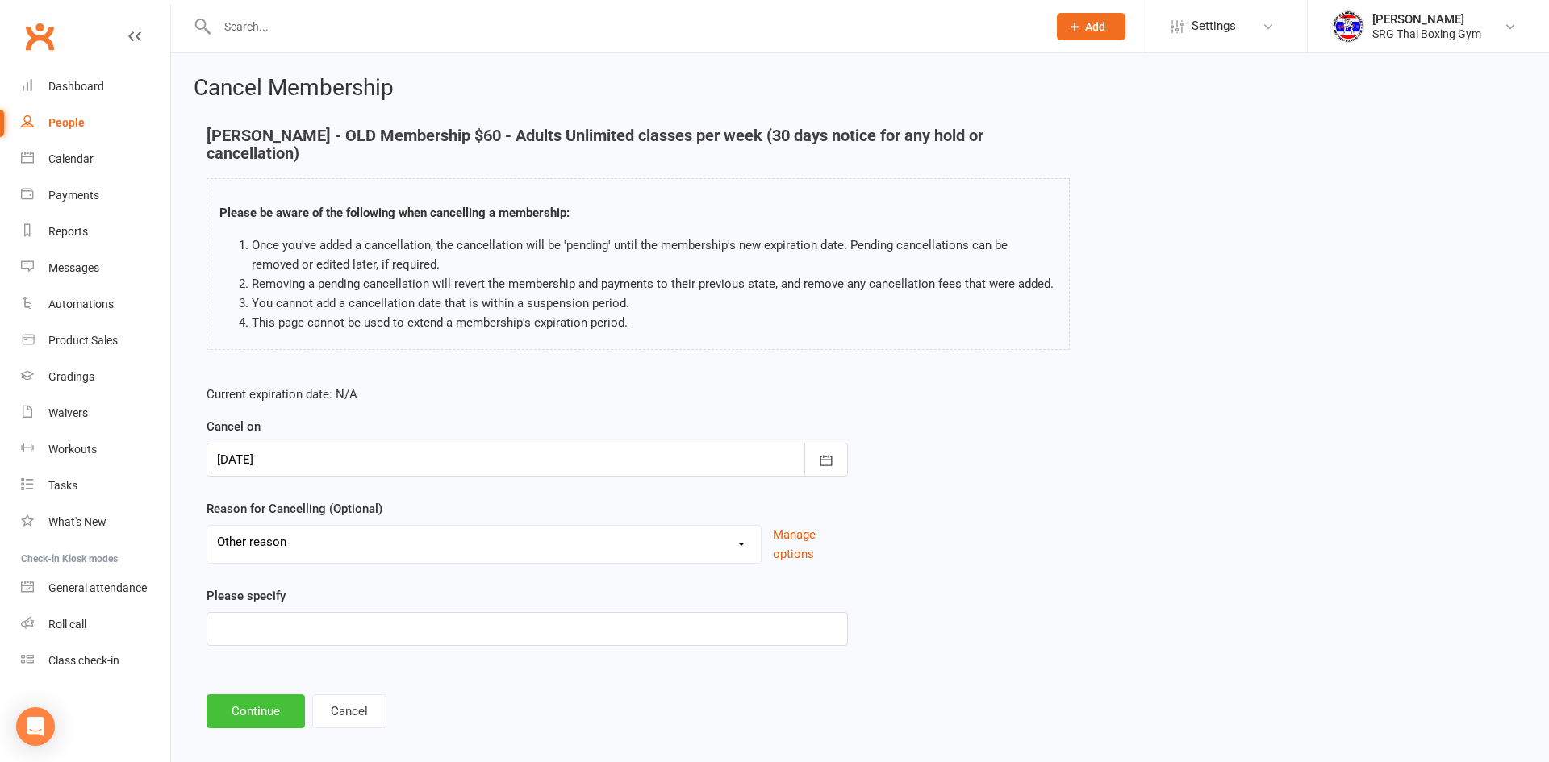
click at [245, 694] on button "Continue" at bounding box center [255, 711] width 98 height 34
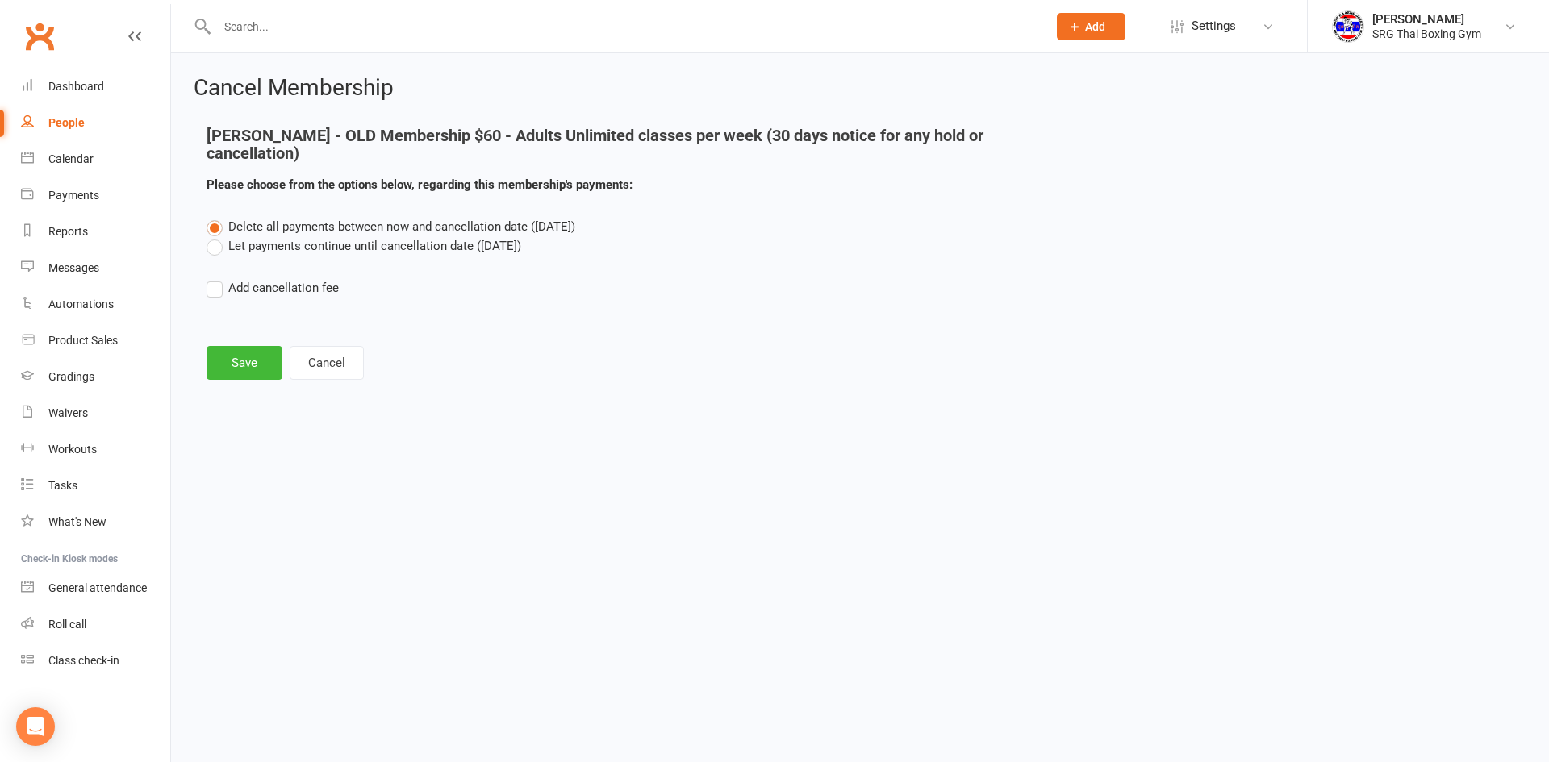
click at [369, 236] on label "Let payments continue until cancellation date ([DATE])" at bounding box center [363, 245] width 315 height 19
click at [217, 236] on input "Let payments continue until cancellation date ([DATE])" at bounding box center [211, 236] width 10 height 0
click at [235, 346] on button "Save" at bounding box center [244, 363] width 76 height 34
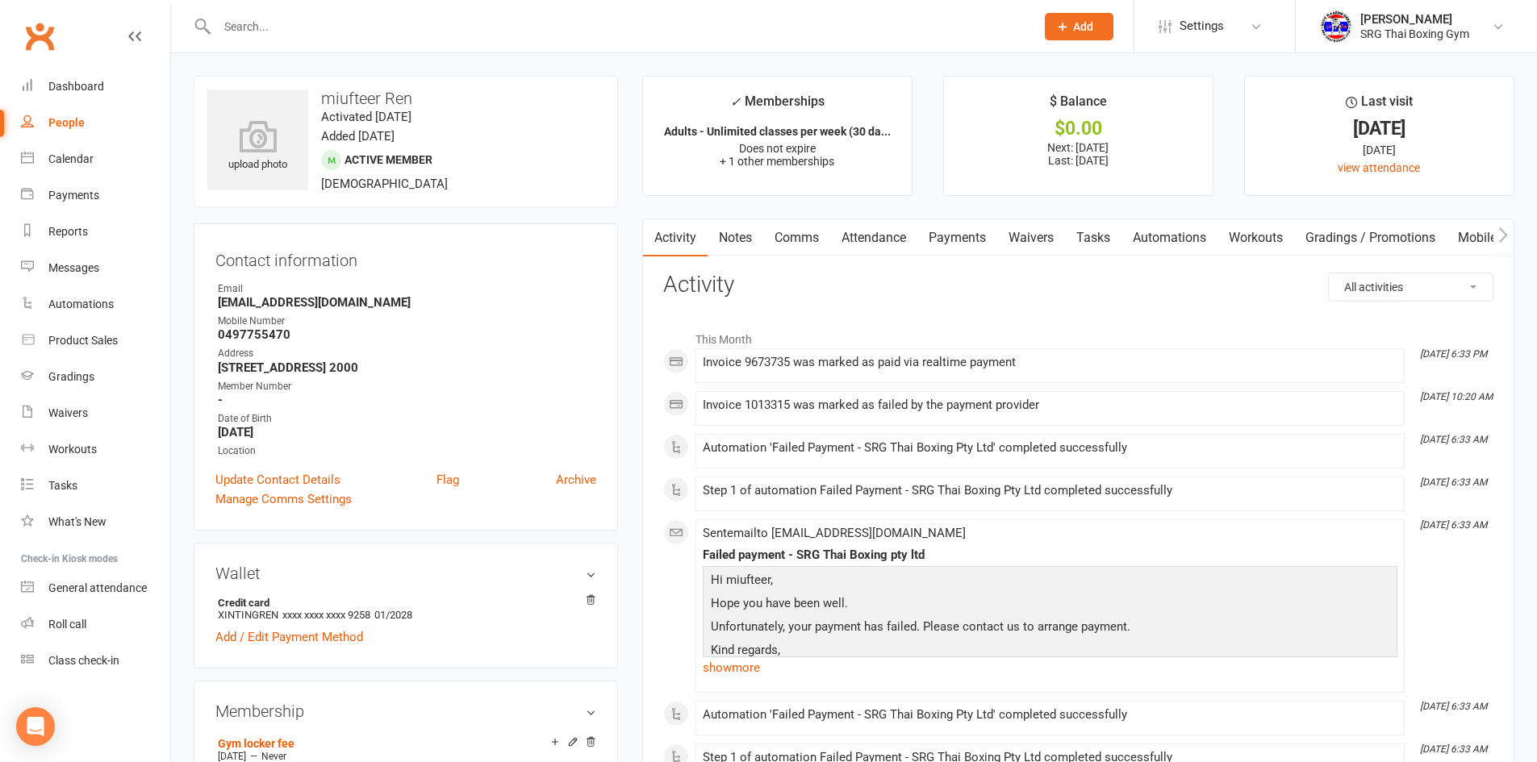
click at [936, 241] on link "Payments" at bounding box center [957, 237] width 80 height 37
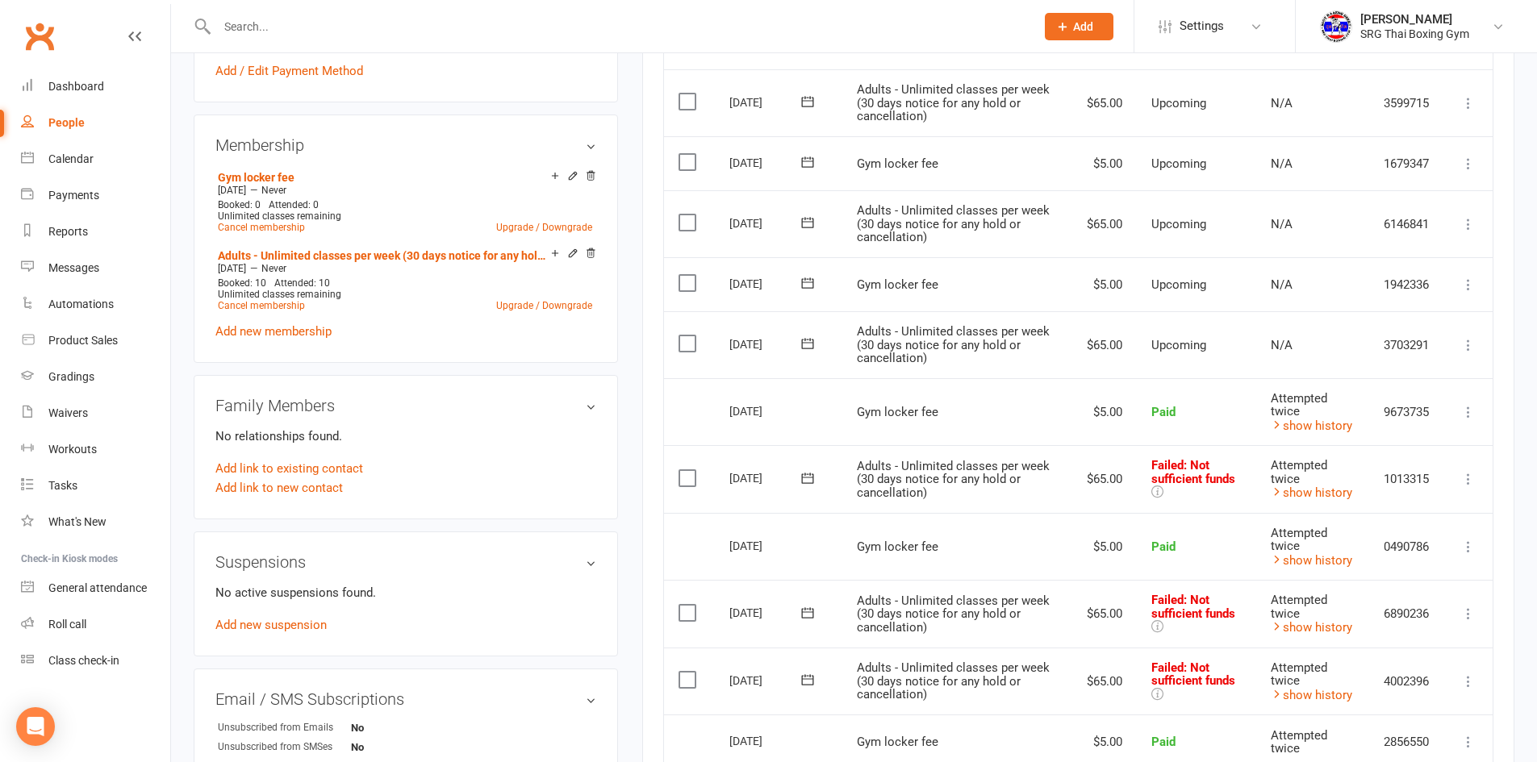
scroll to position [645, 0]
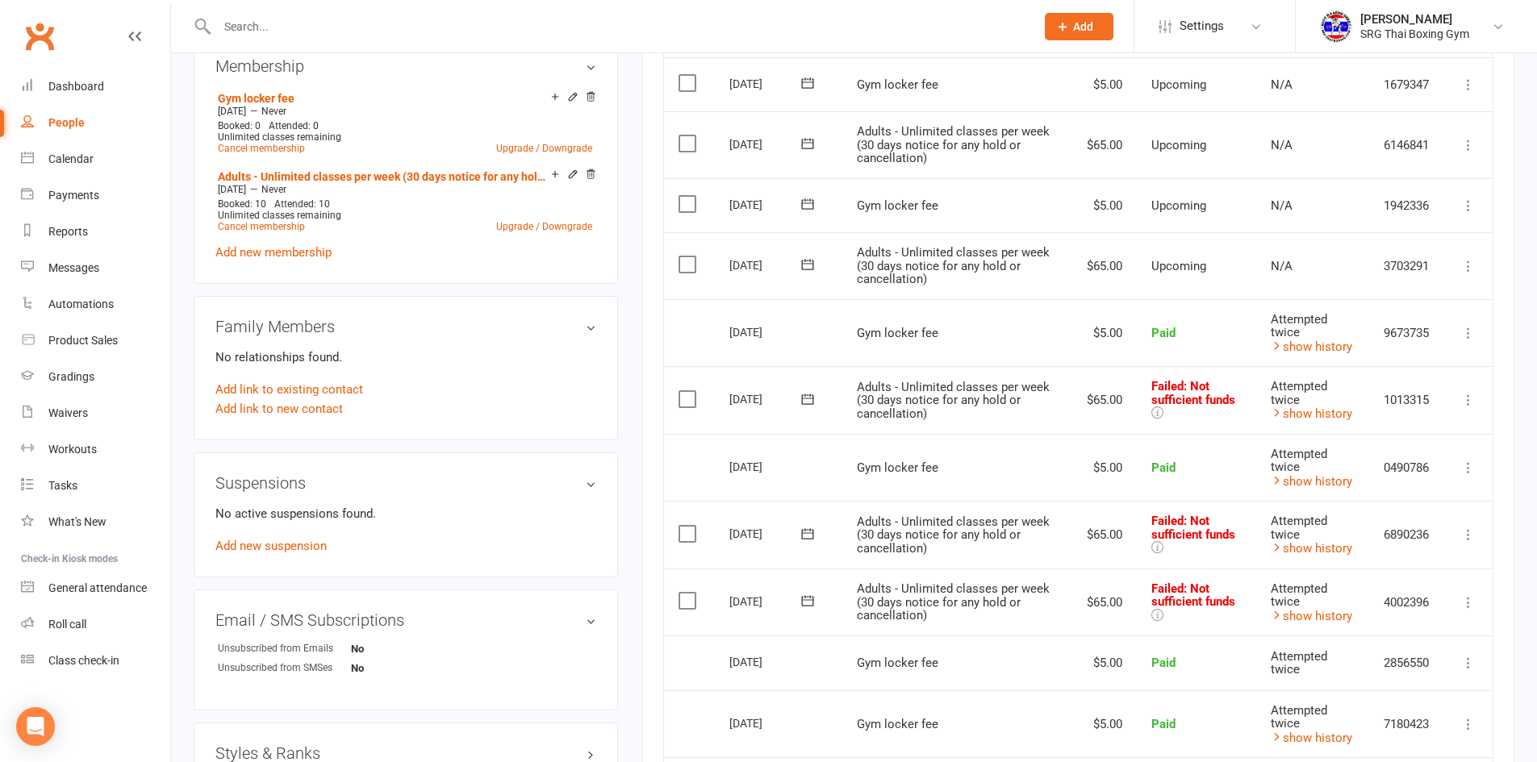
click at [1461, 398] on icon at bounding box center [1468, 400] width 16 height 16
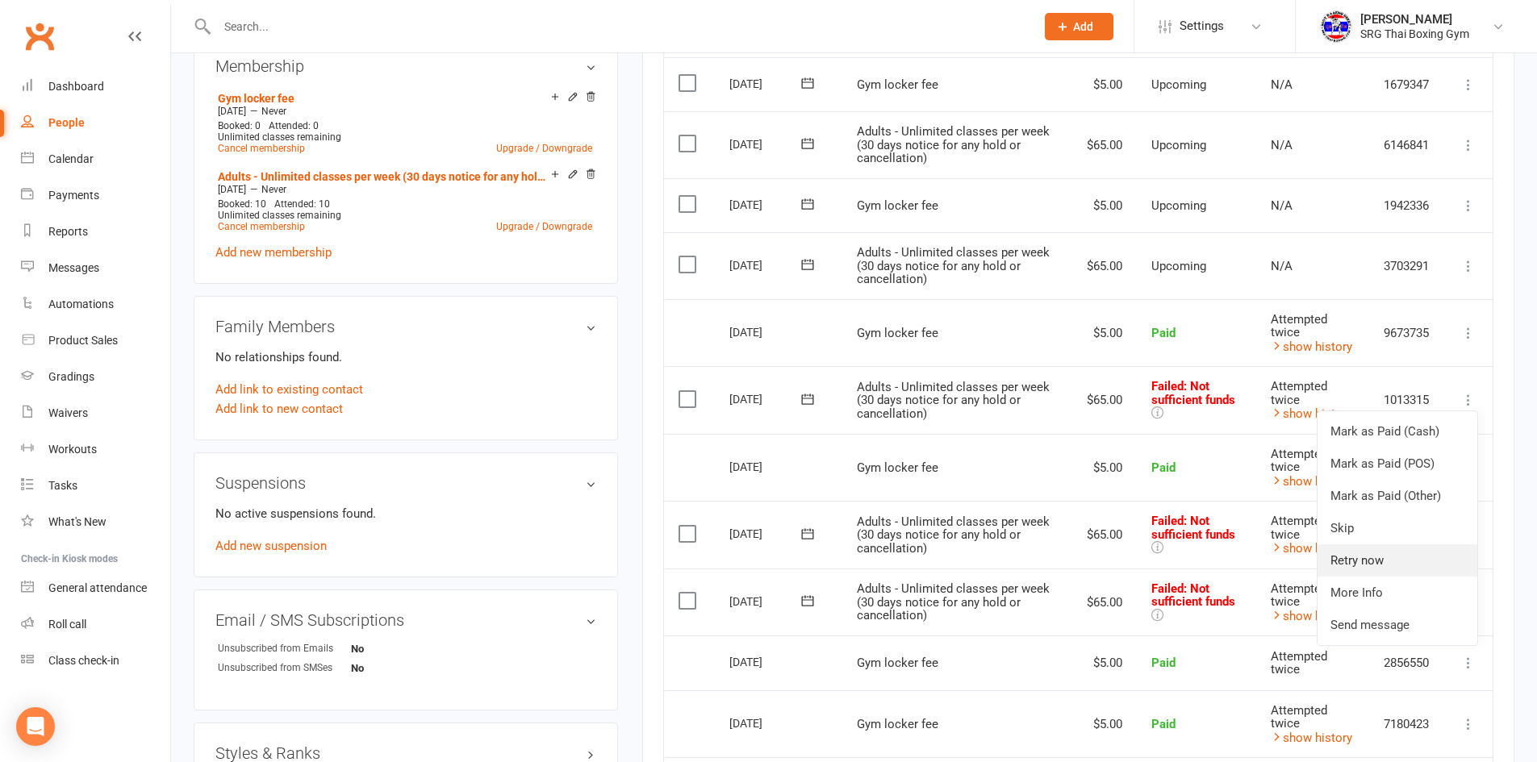
click at [1356, 553] on link "Retry now" at bounding box center [1397, 560] width 160 height 32
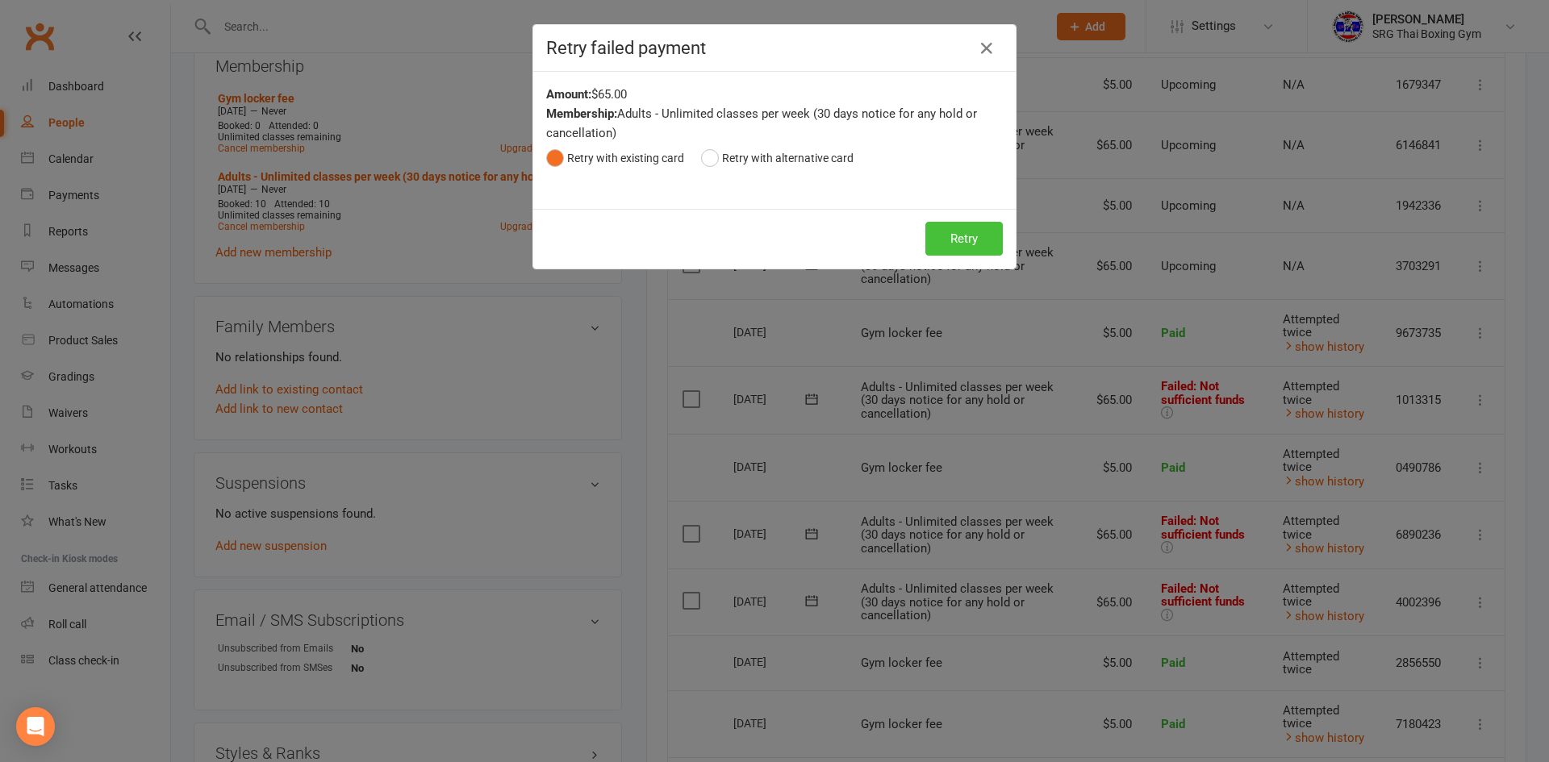
click at [965, 231] on button "Retry" at bounding box center [963, 239] width 77 height 34
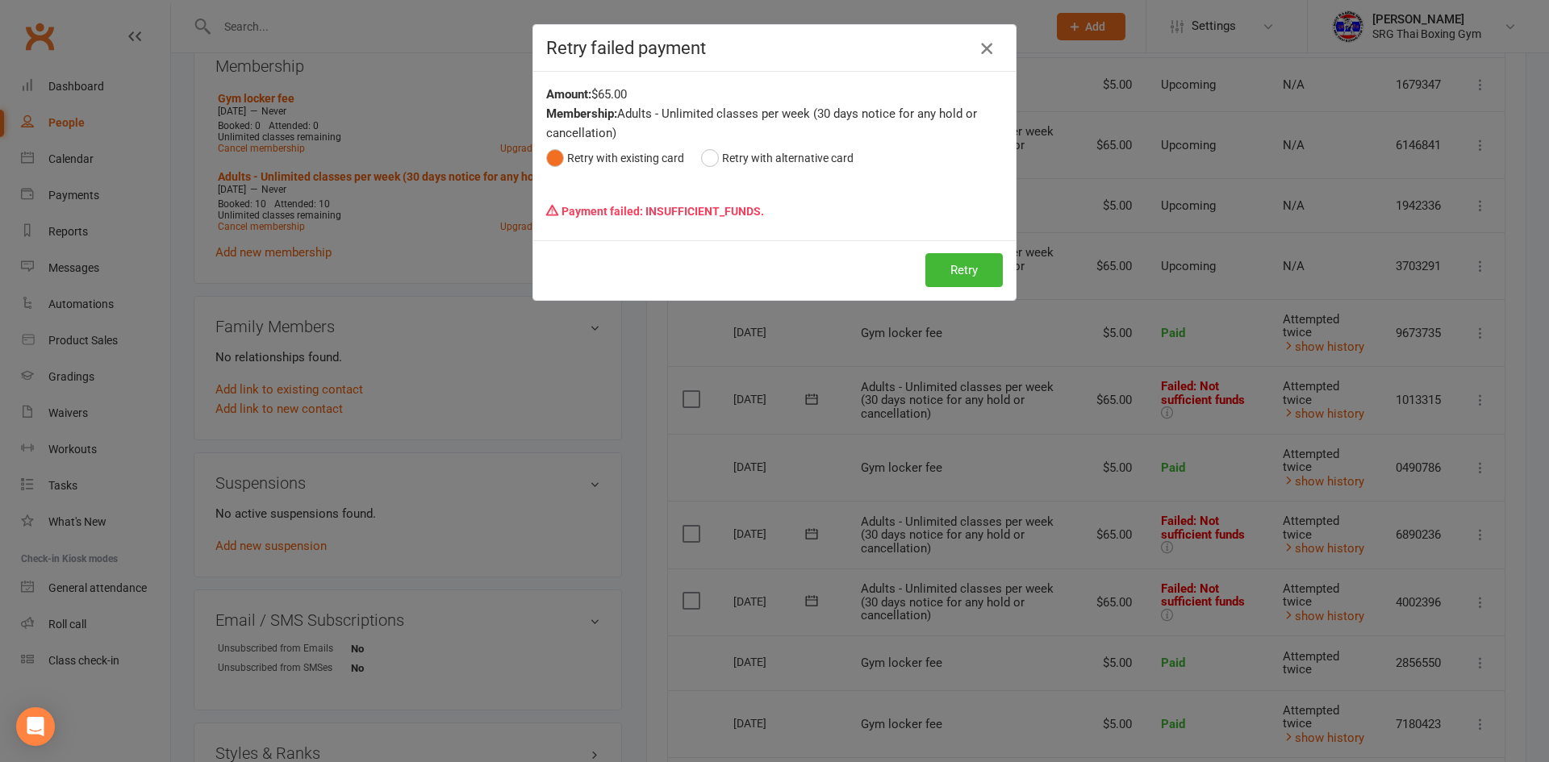
click at [974, 40] on button "button" at bounding box center [987, 48] width 26 height 26
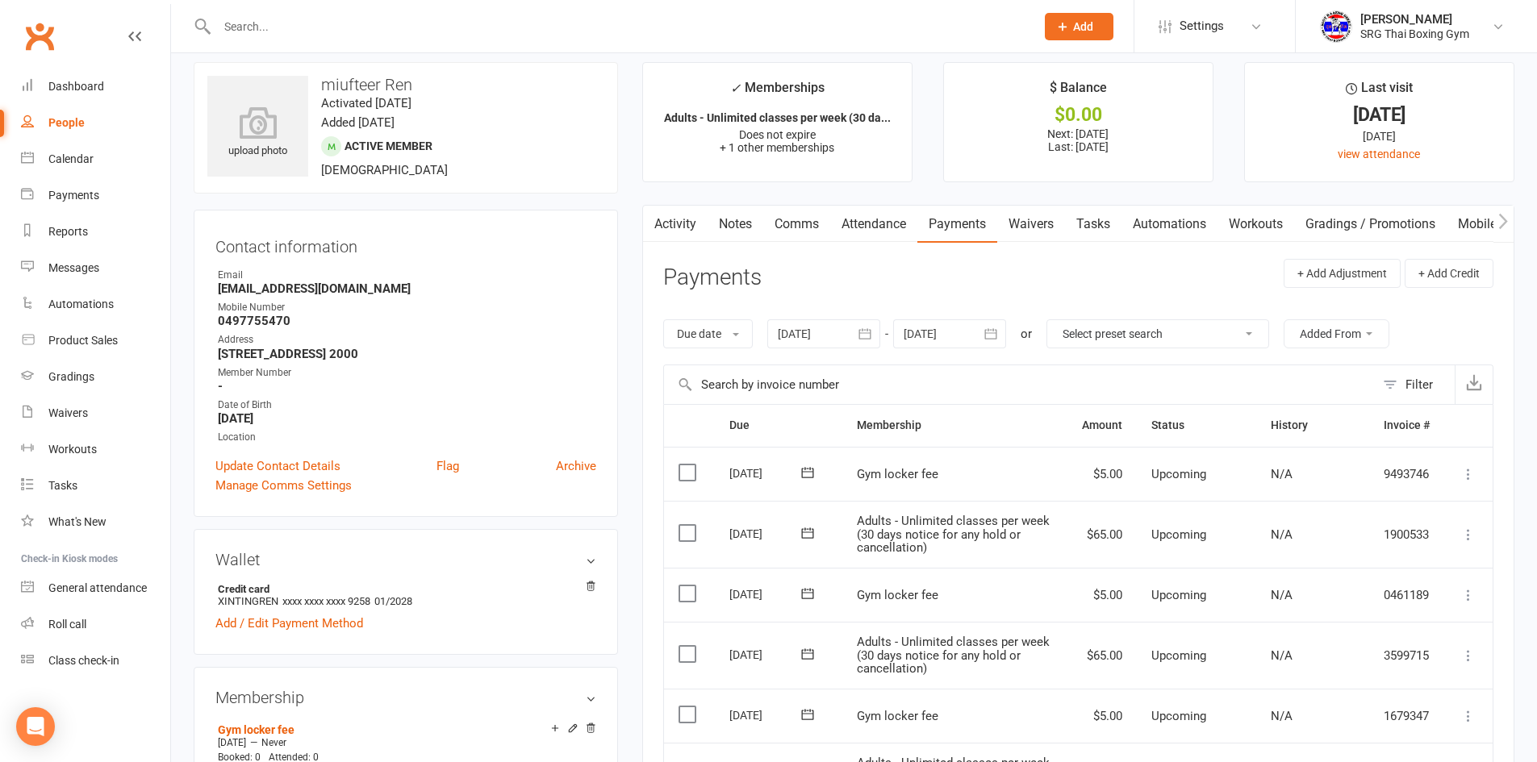
scroll to position [0, 0]
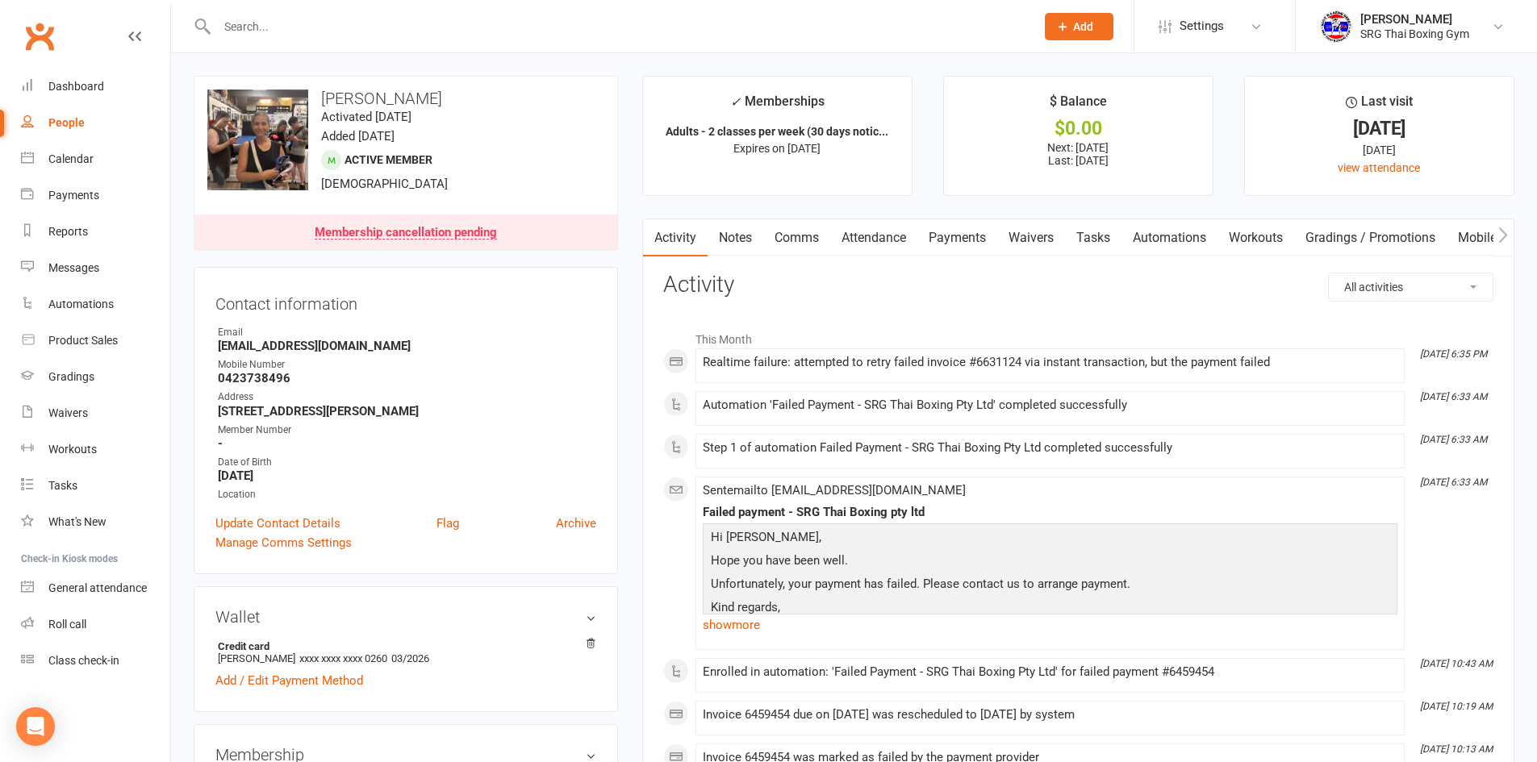
click at [963, 232] on link "Payments" at bounding box center [957, 237] width 80 height 37
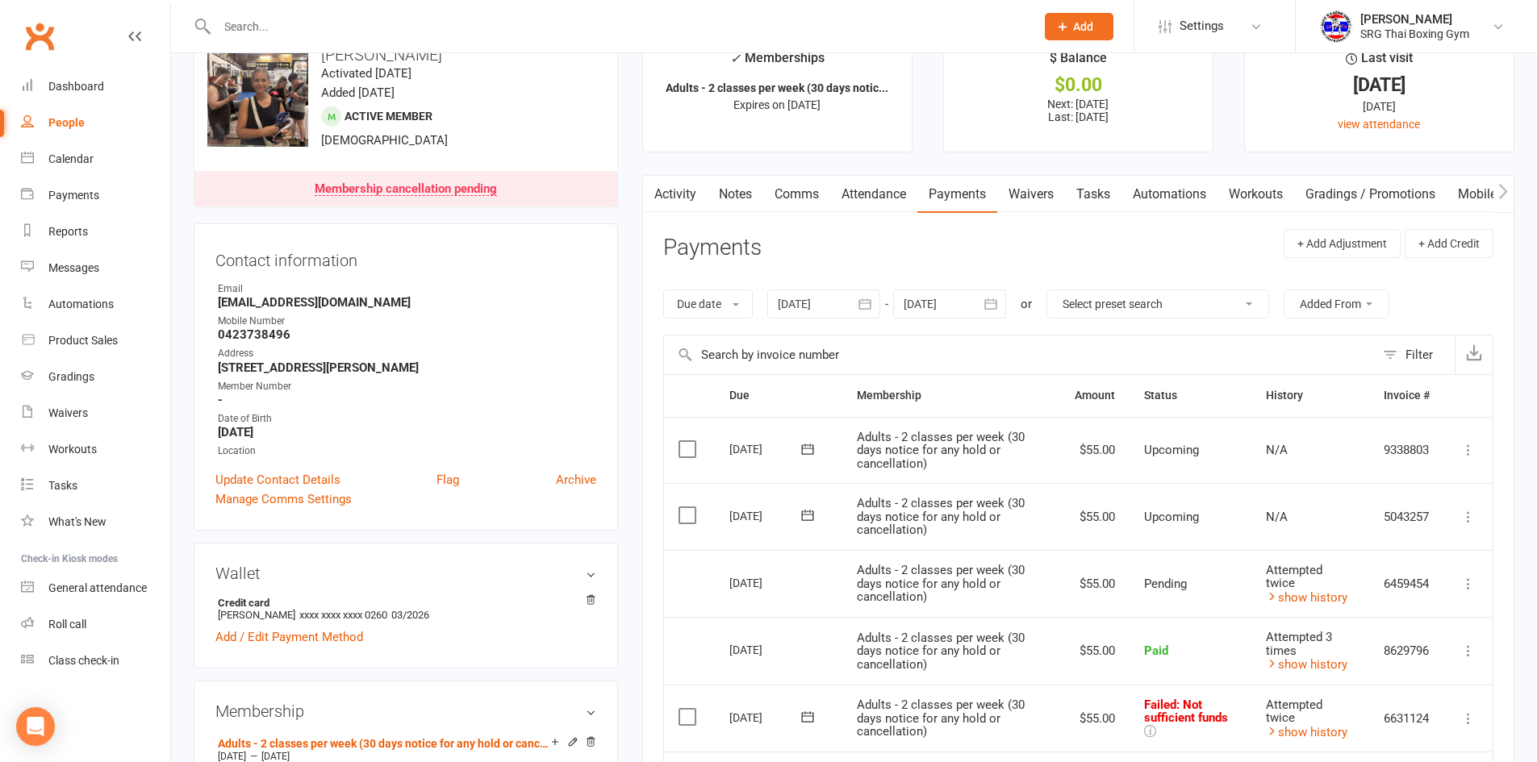
scroll to position [242, 0]
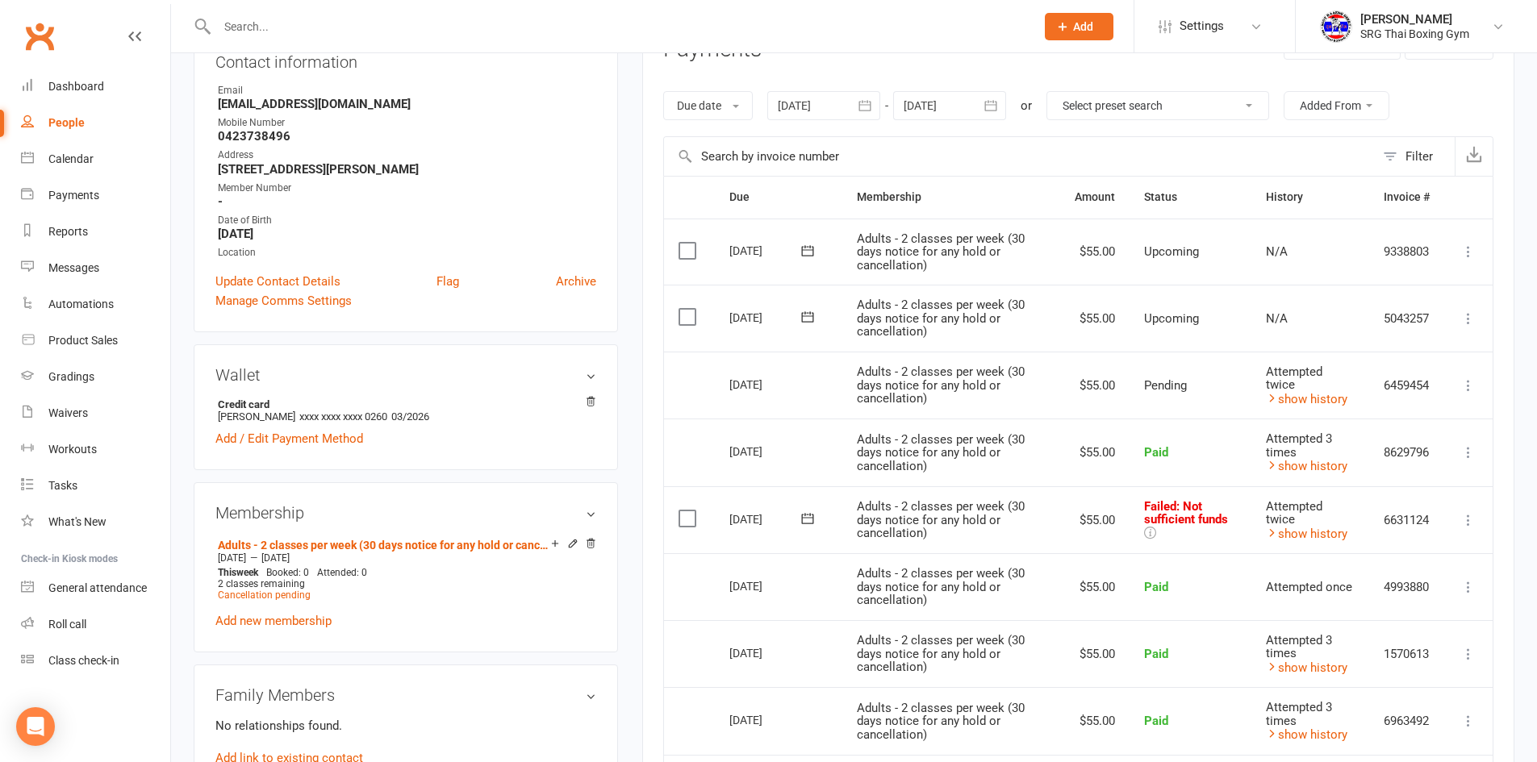
click at [1468, 519] on icon at bounding box center [1468, 520] width 16 height 16
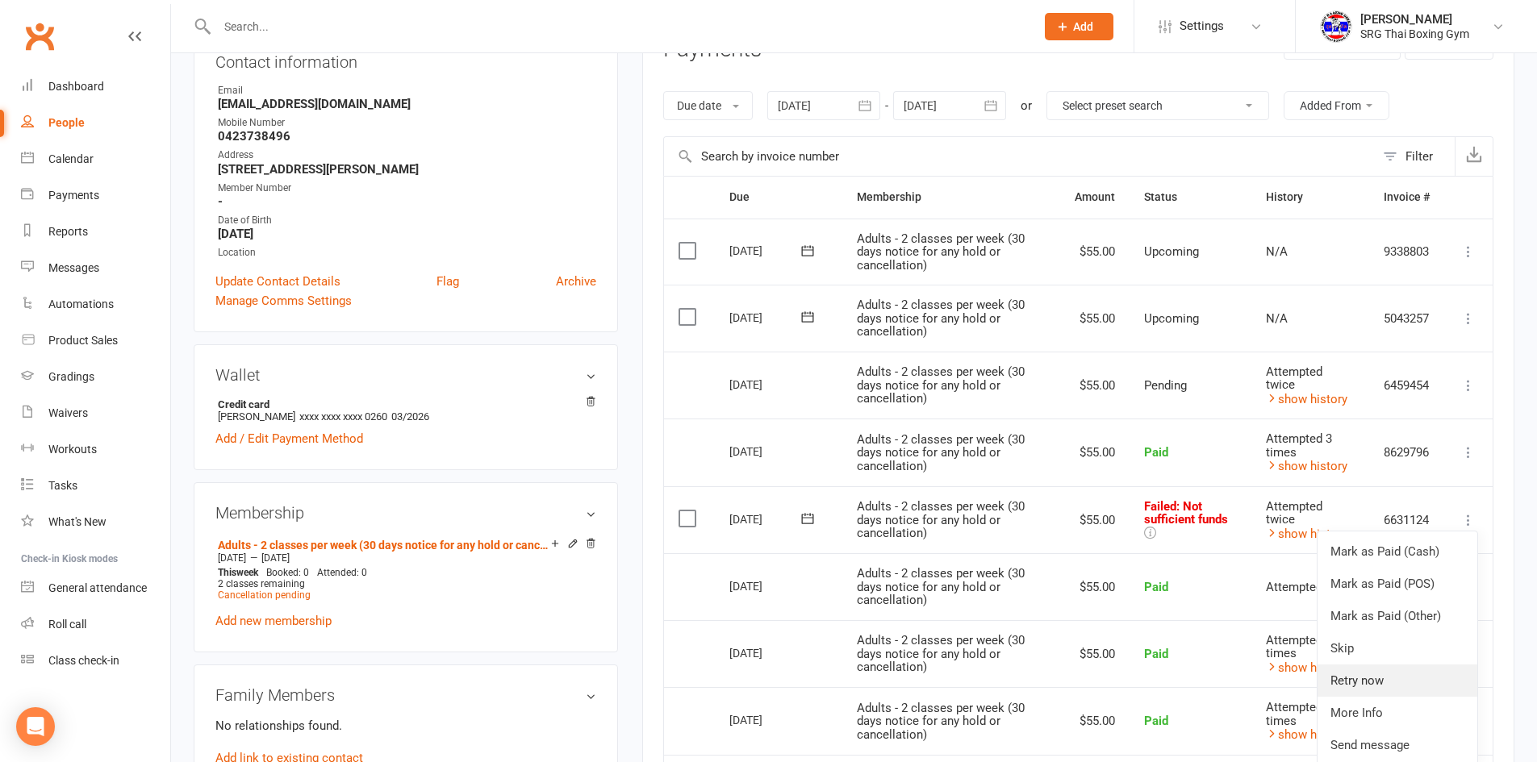
click at [1390, 684] on link "Retry now" at bounding box center [1397, 681] width 160 height 32
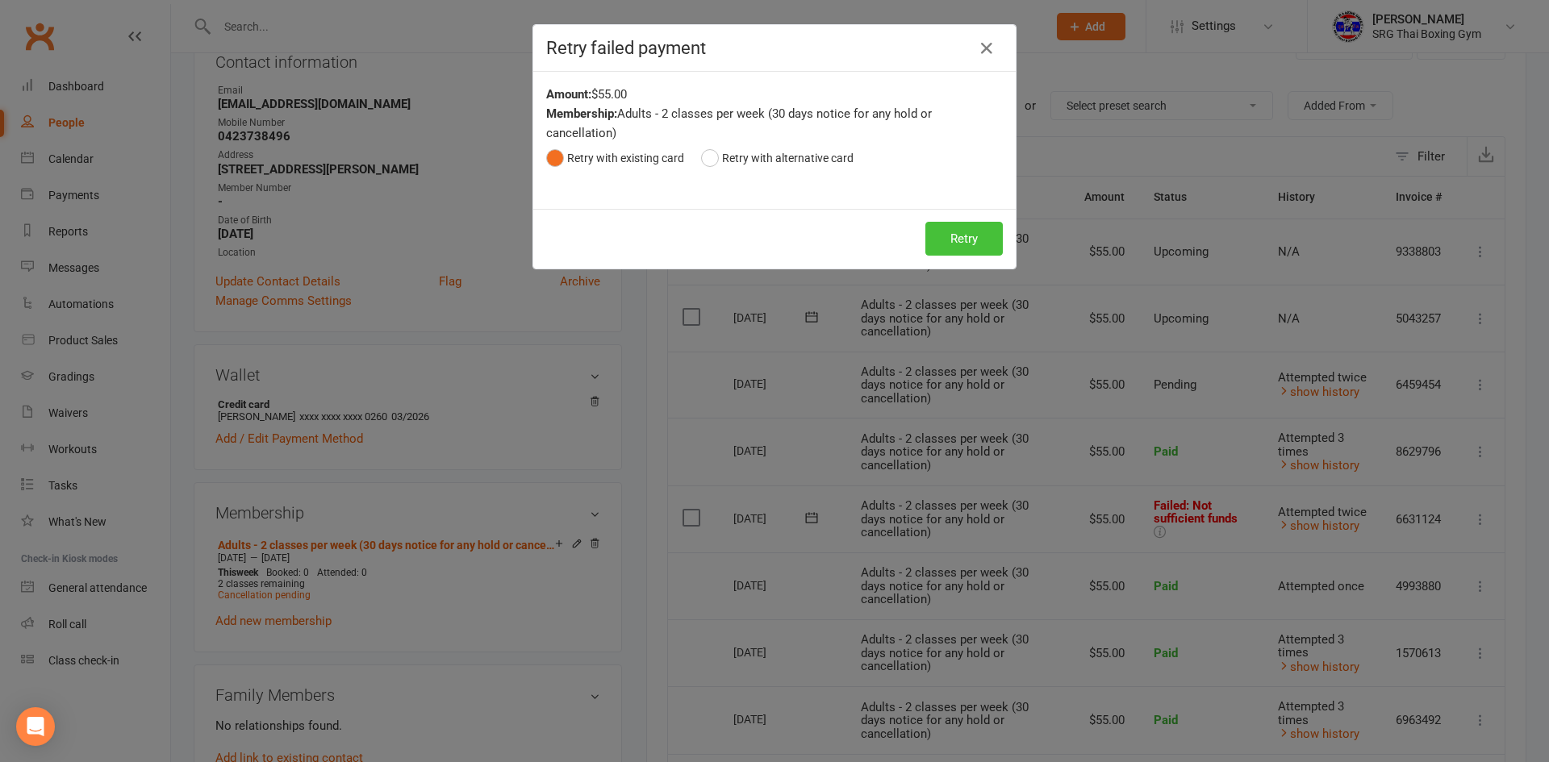
click at [959, 247] on button "Retry" at bounding box center [963, 239] width 77 height 34
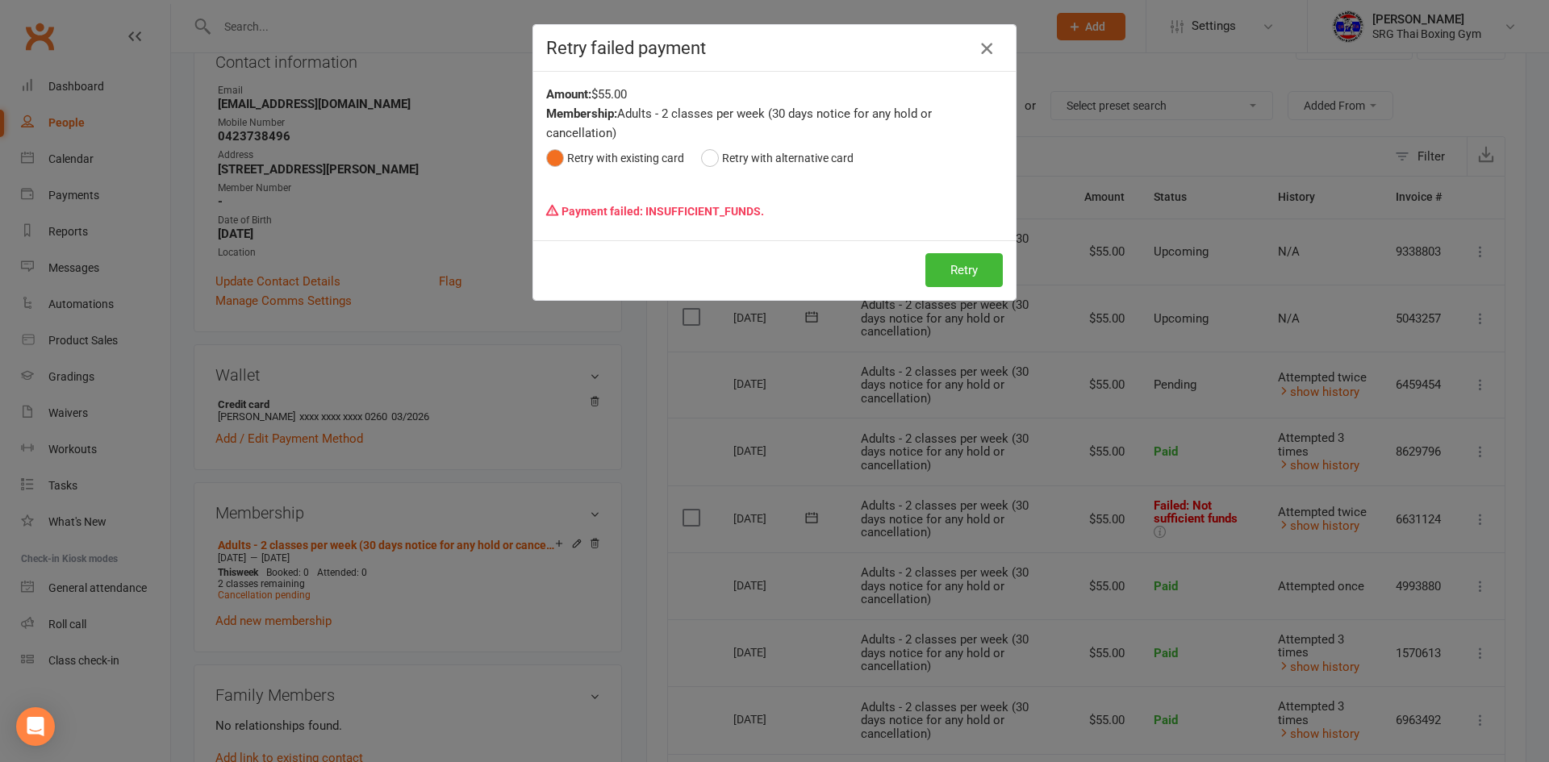
click at [977, 46] on icon "button" at bounding box center [986, 48] width 19 height 19
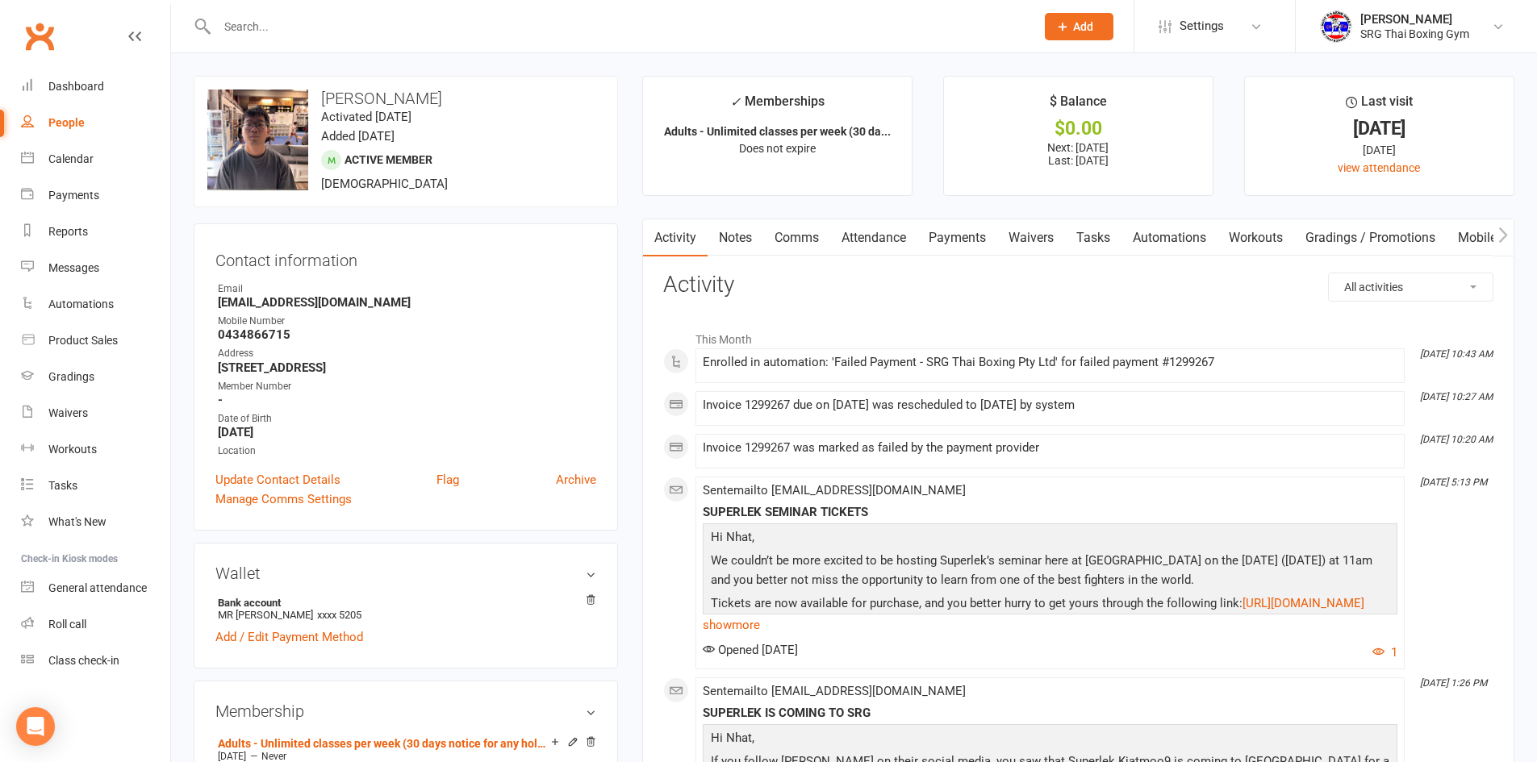
click at [959, 236] on link "Payments" at bounding box center [957, 237] width 80 height 37
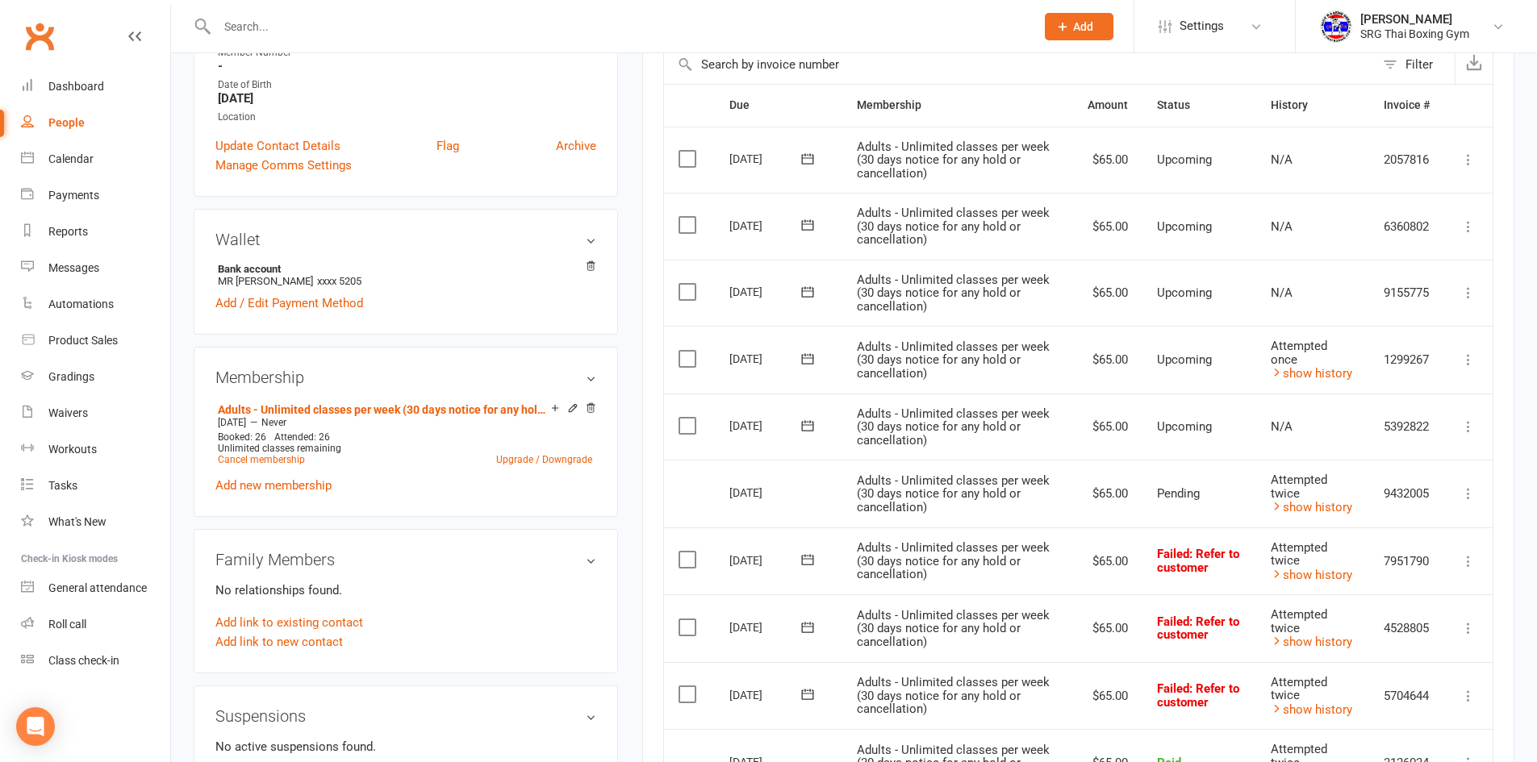
scroll to position [484, 0]
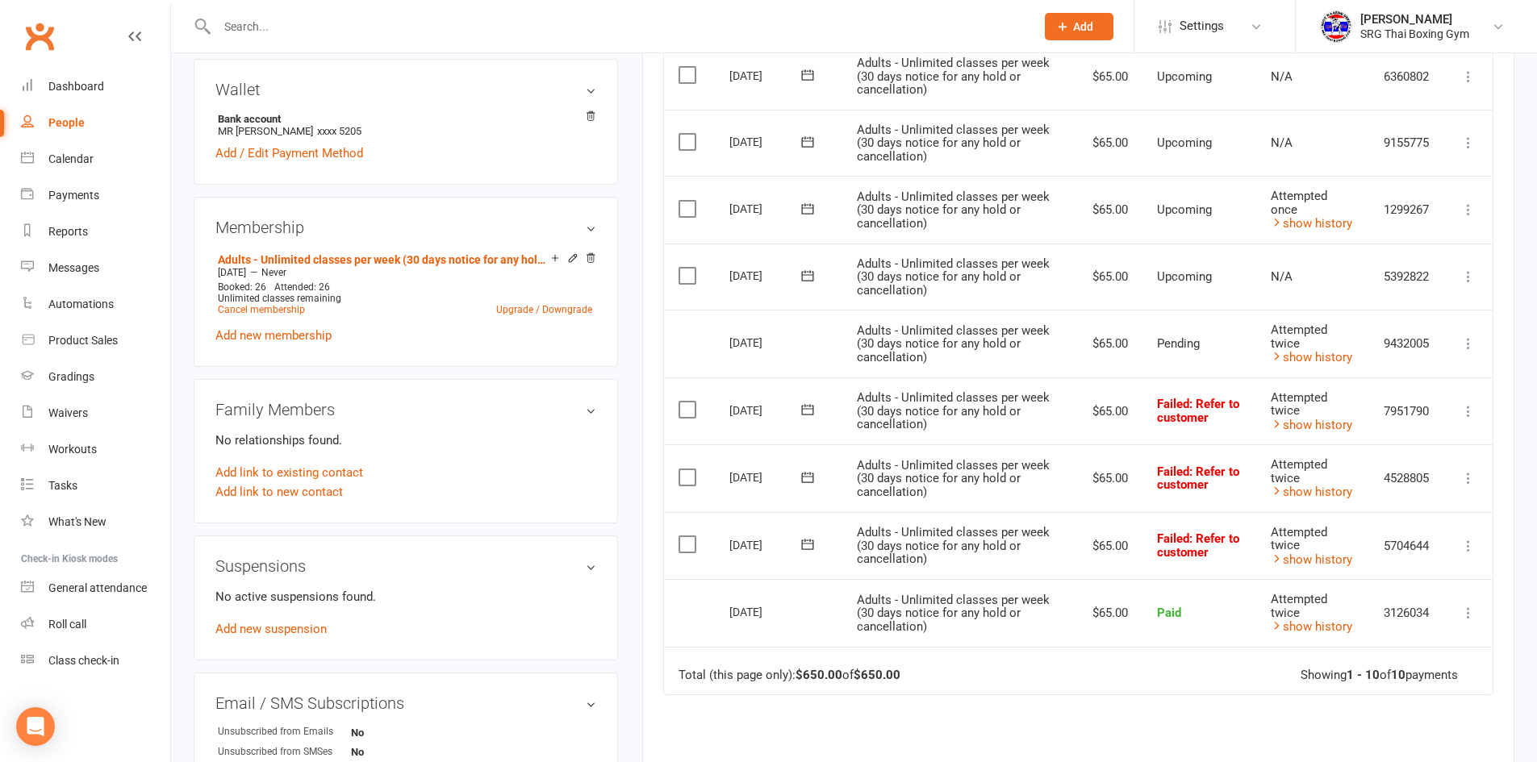
click at [1475, 411] on icon at bounding box center [1468, 411] width 16 height 16
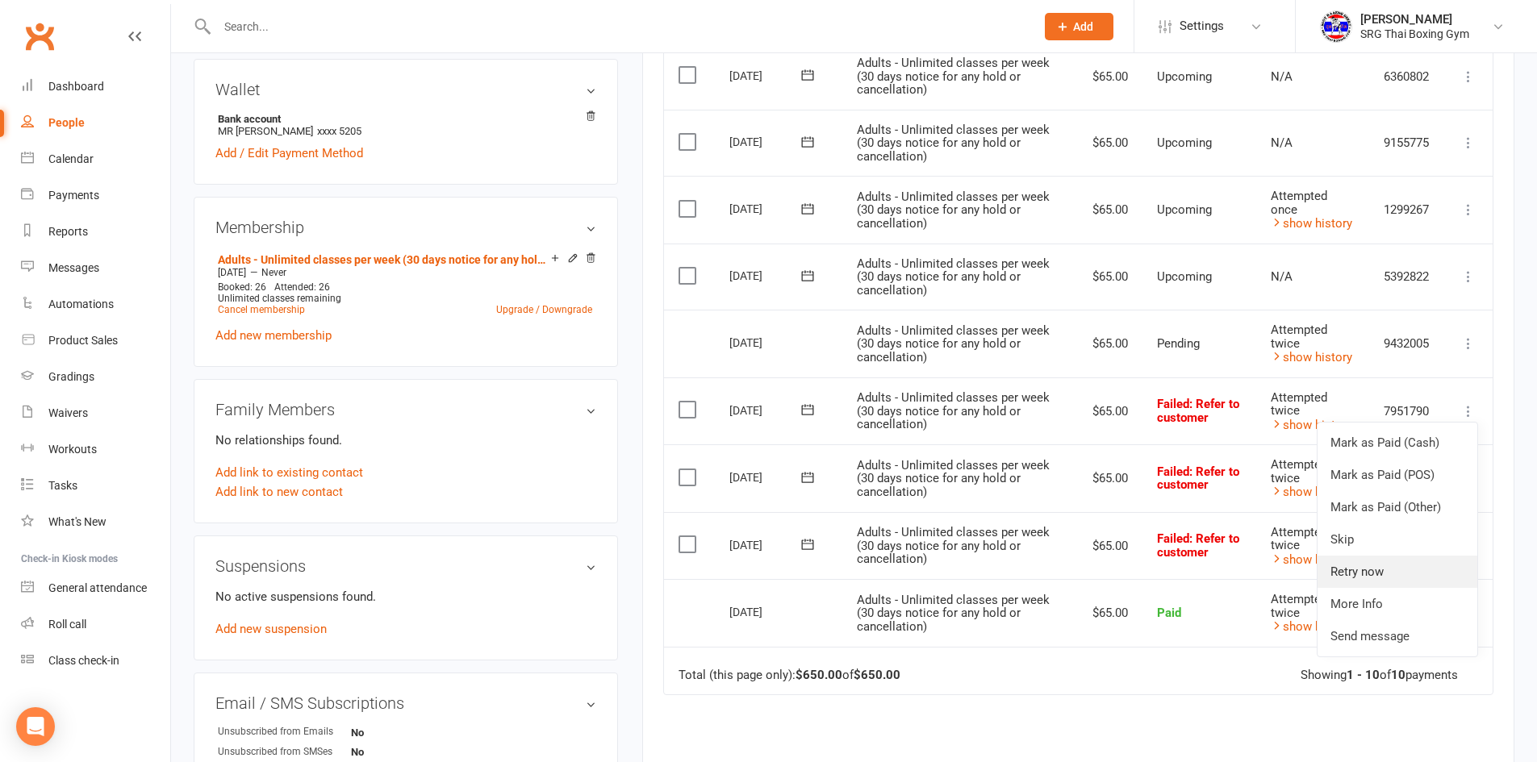
click at [1387, 561] on link "Retry now" at bounding box center [1397, 572] width 160 height 32
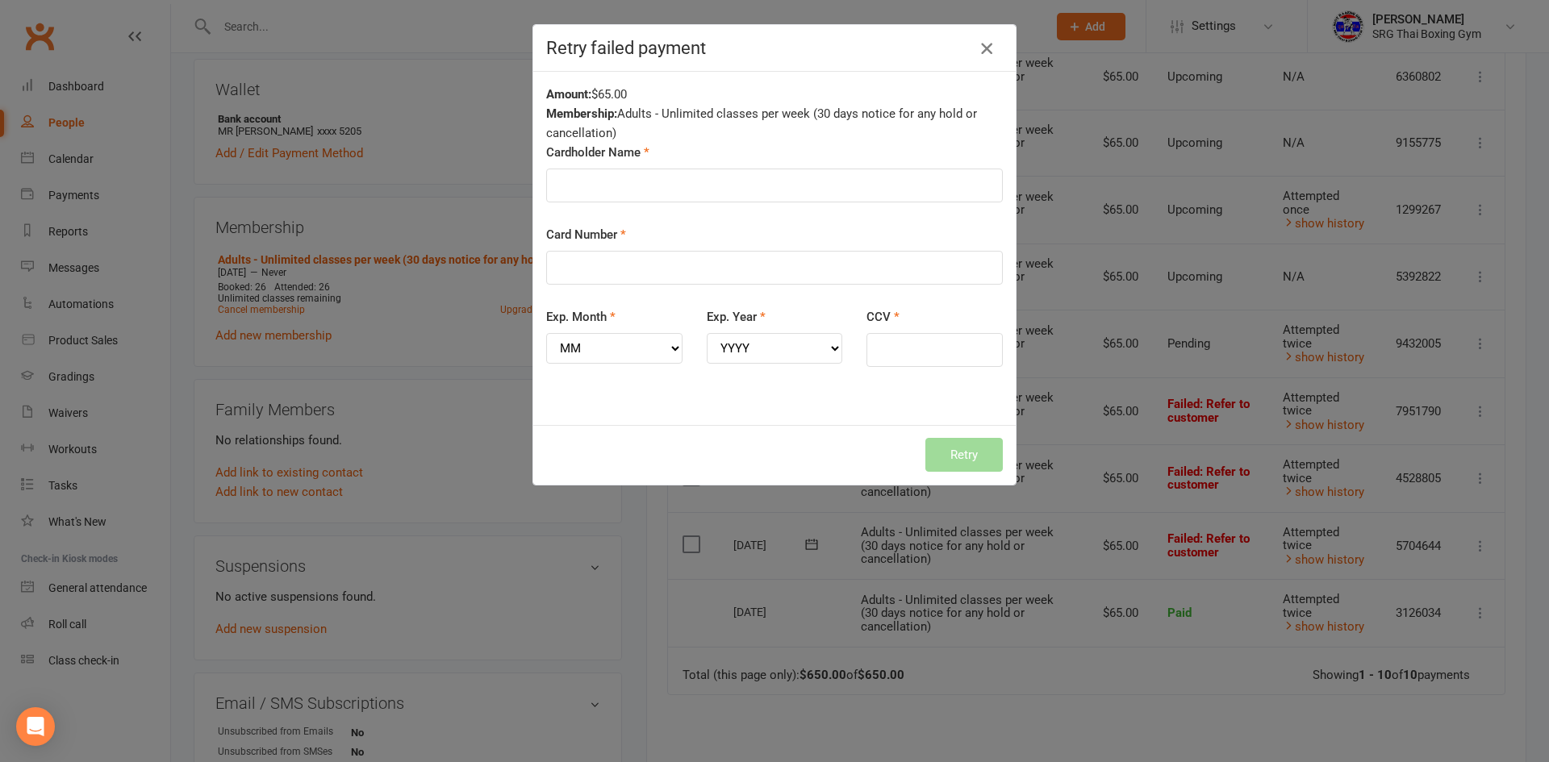
click at [979, 49] on icon "button" at bounding box center [986, 48] width 19 height 19
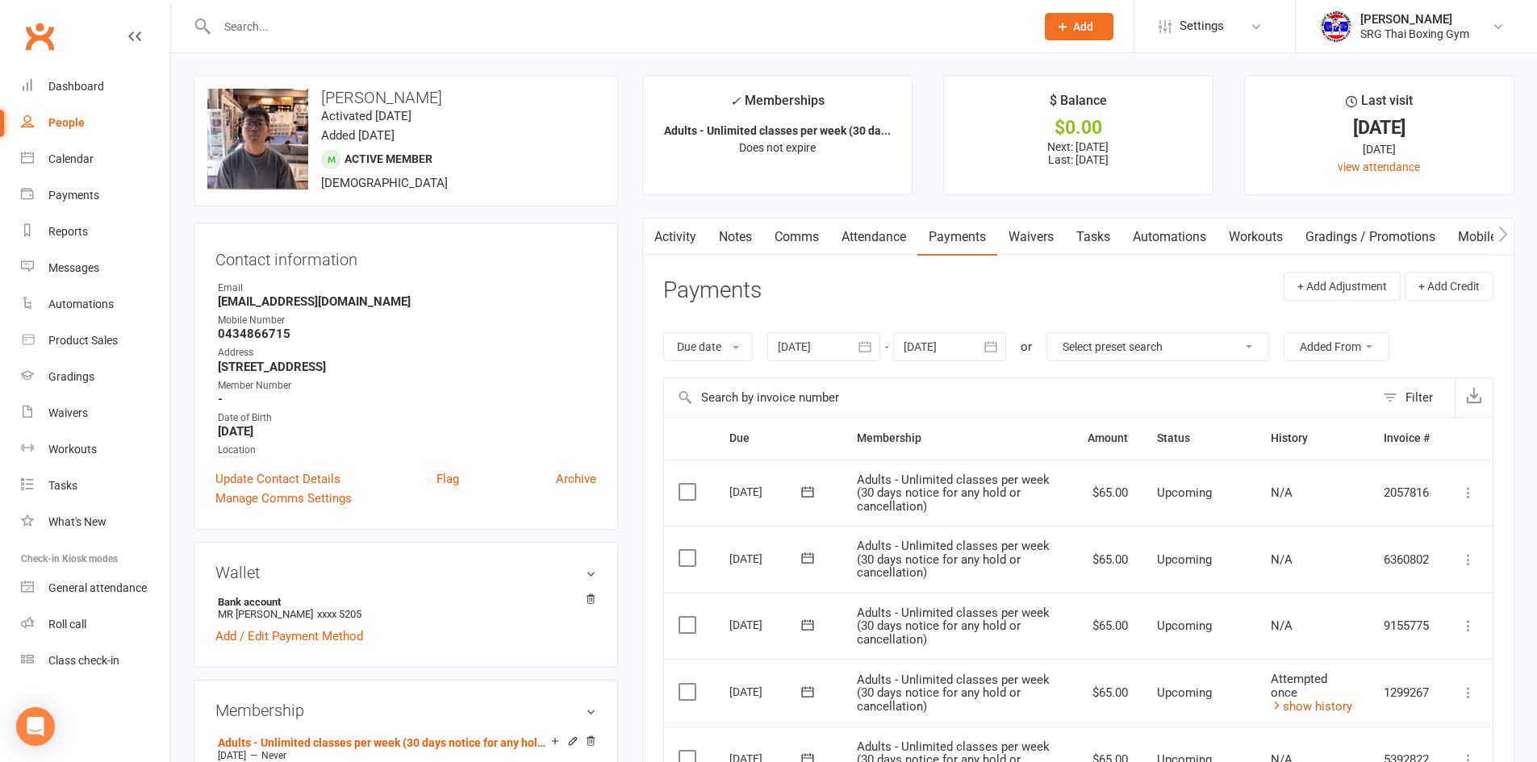
scroll to position [0, 0]
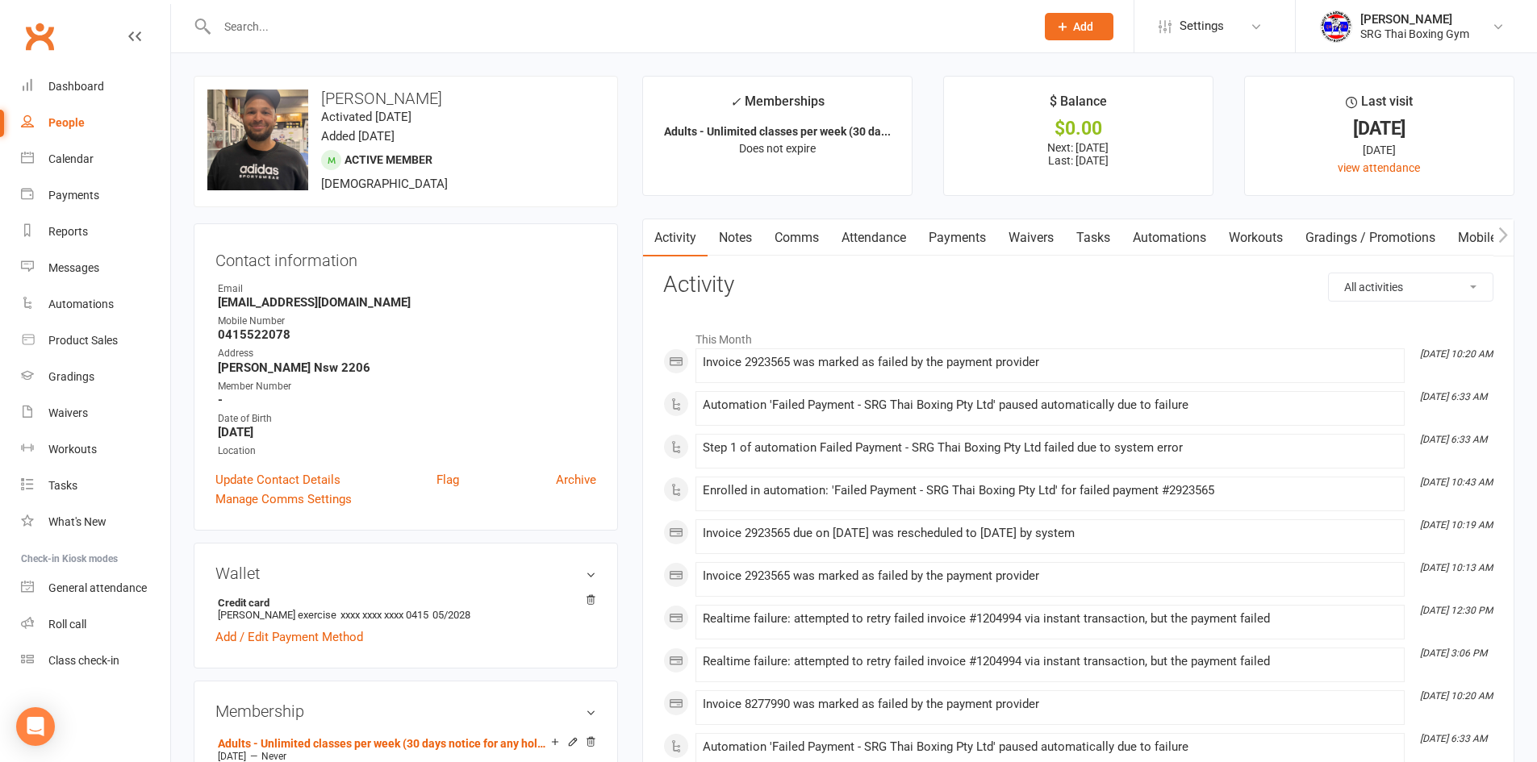
click at [964, 231] on link "Payments" at bounding box center [957, 237] width 80 height 37
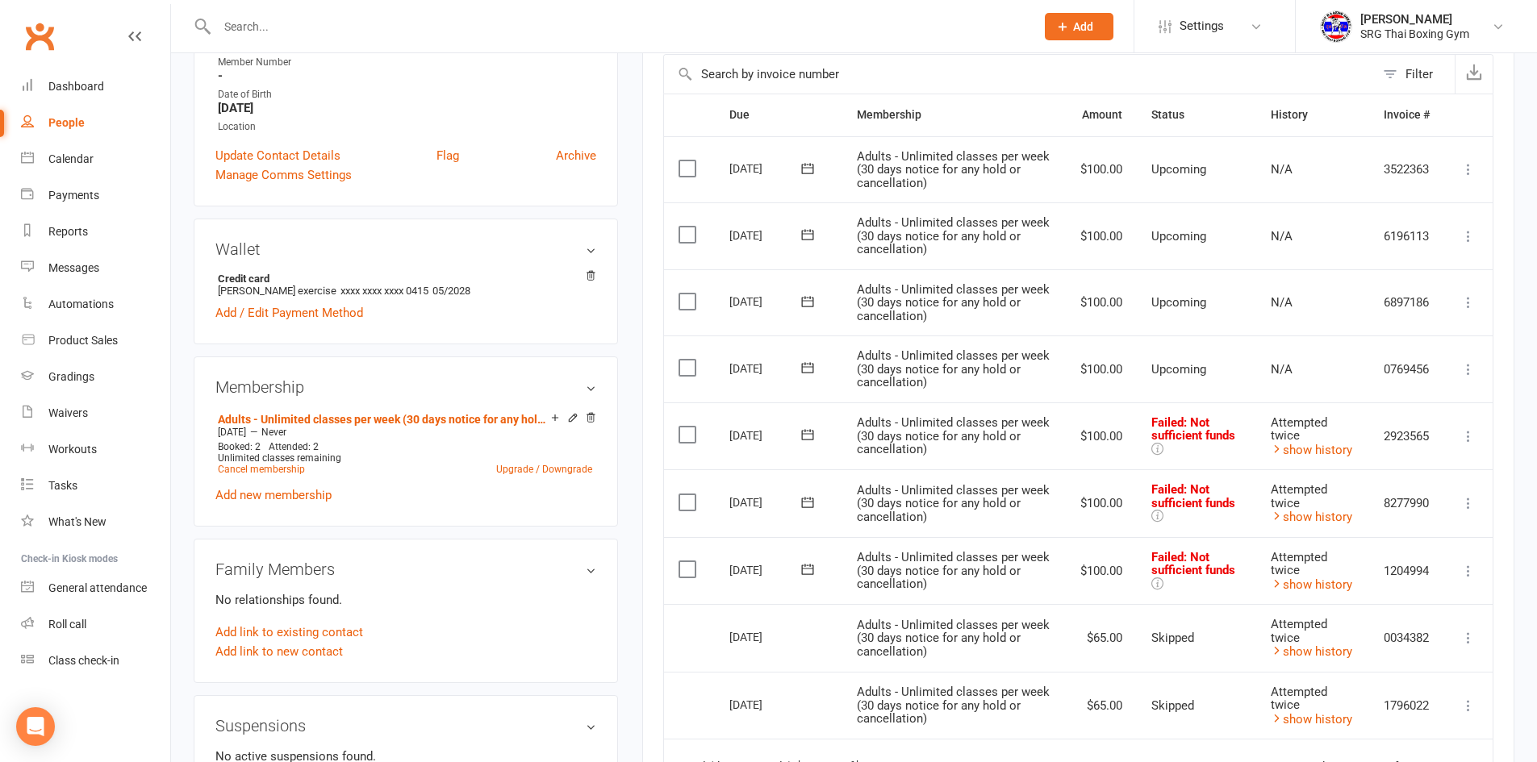
scroll to position [403, 0]
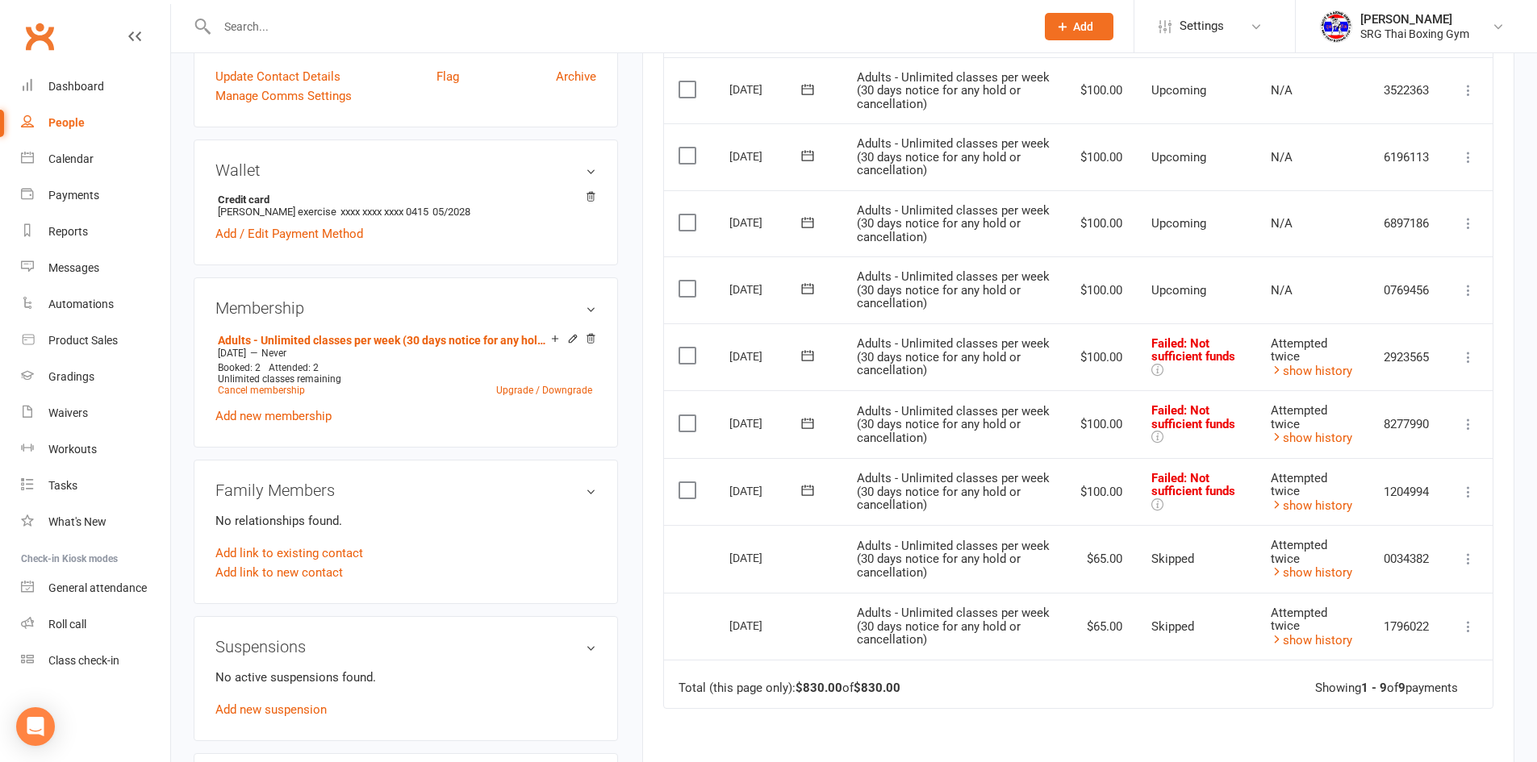
click at [1463, 494] on icon at bounding box center [1468, 492] width 16 height 16
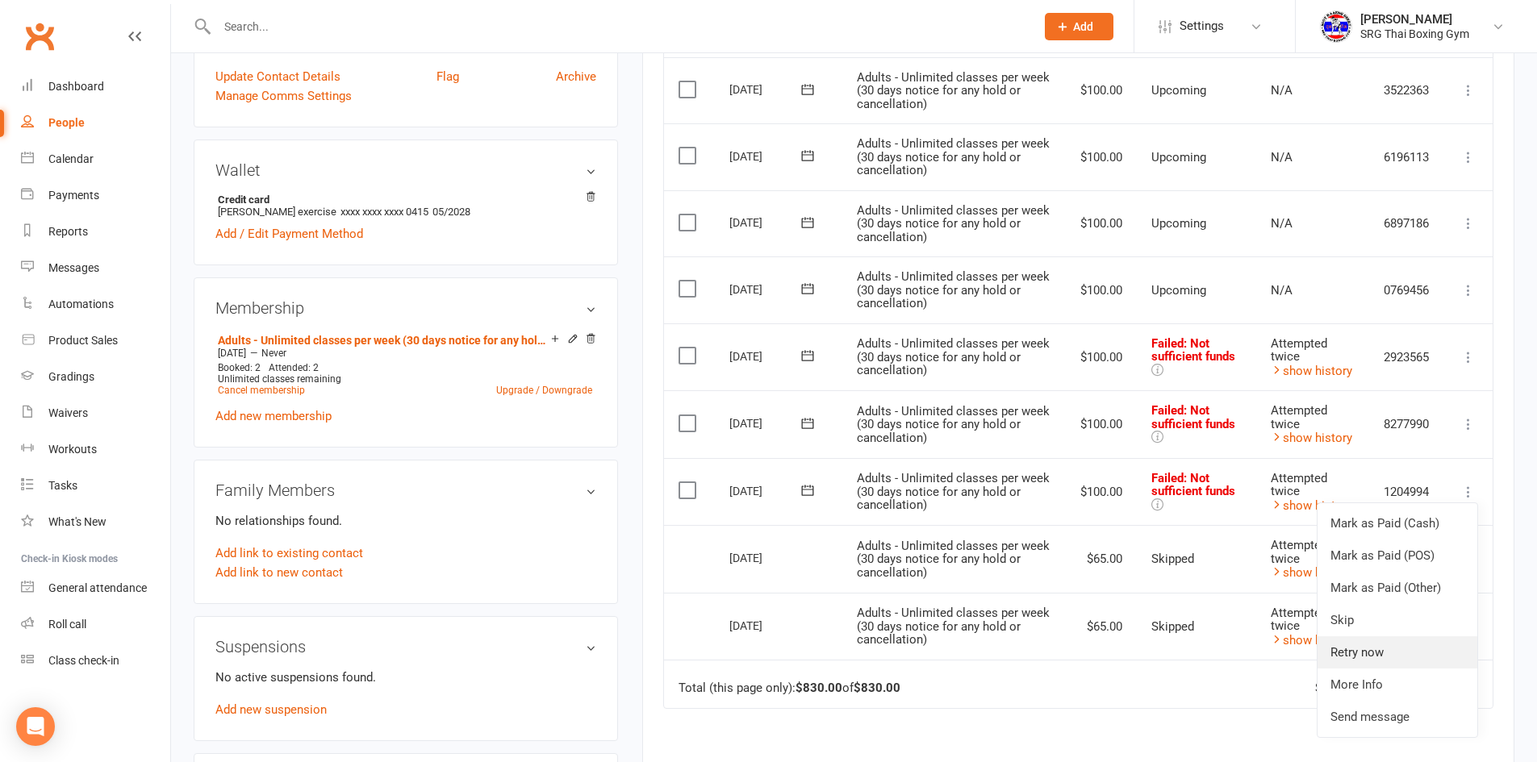
click at [1389, 647] on link "Retry now" at bounding box center [1397, 652] width 160 height 32
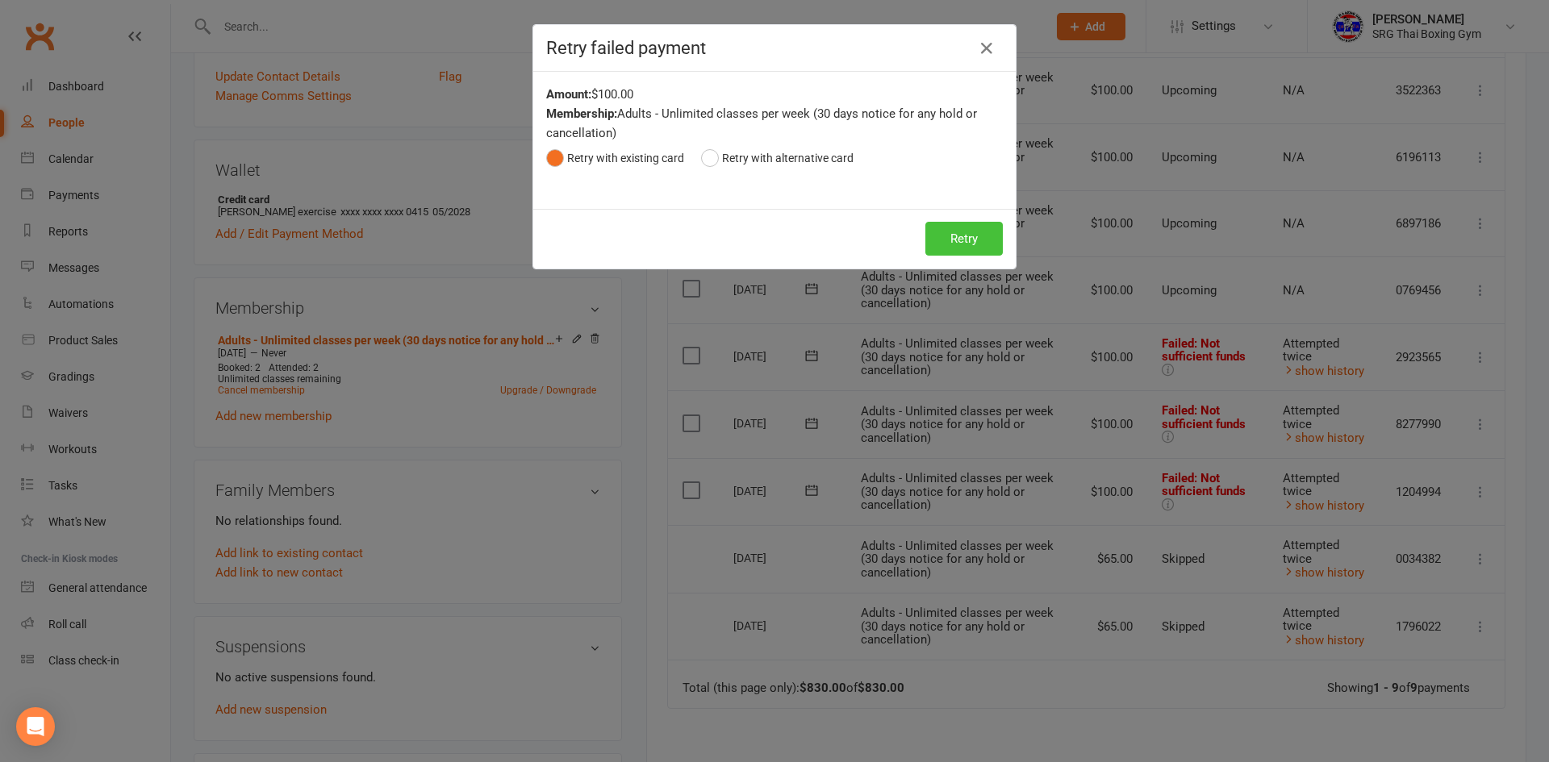
click at [978, 239] on button "Retry" at bounding box center [963, 239] width 77 height 34
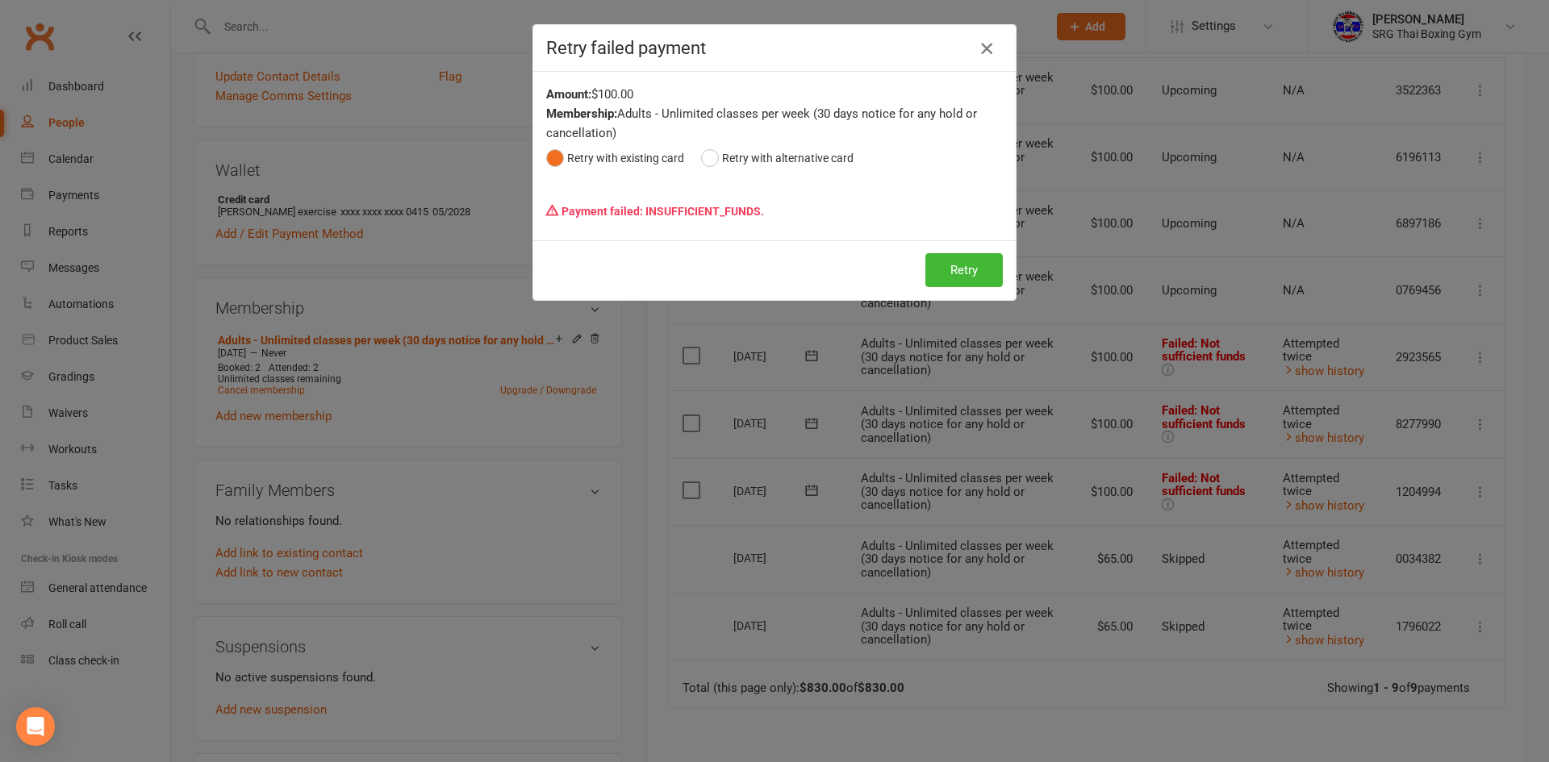
click at [977, 47] on icon "button" at bounding box center [986, 48] width 19 height 19
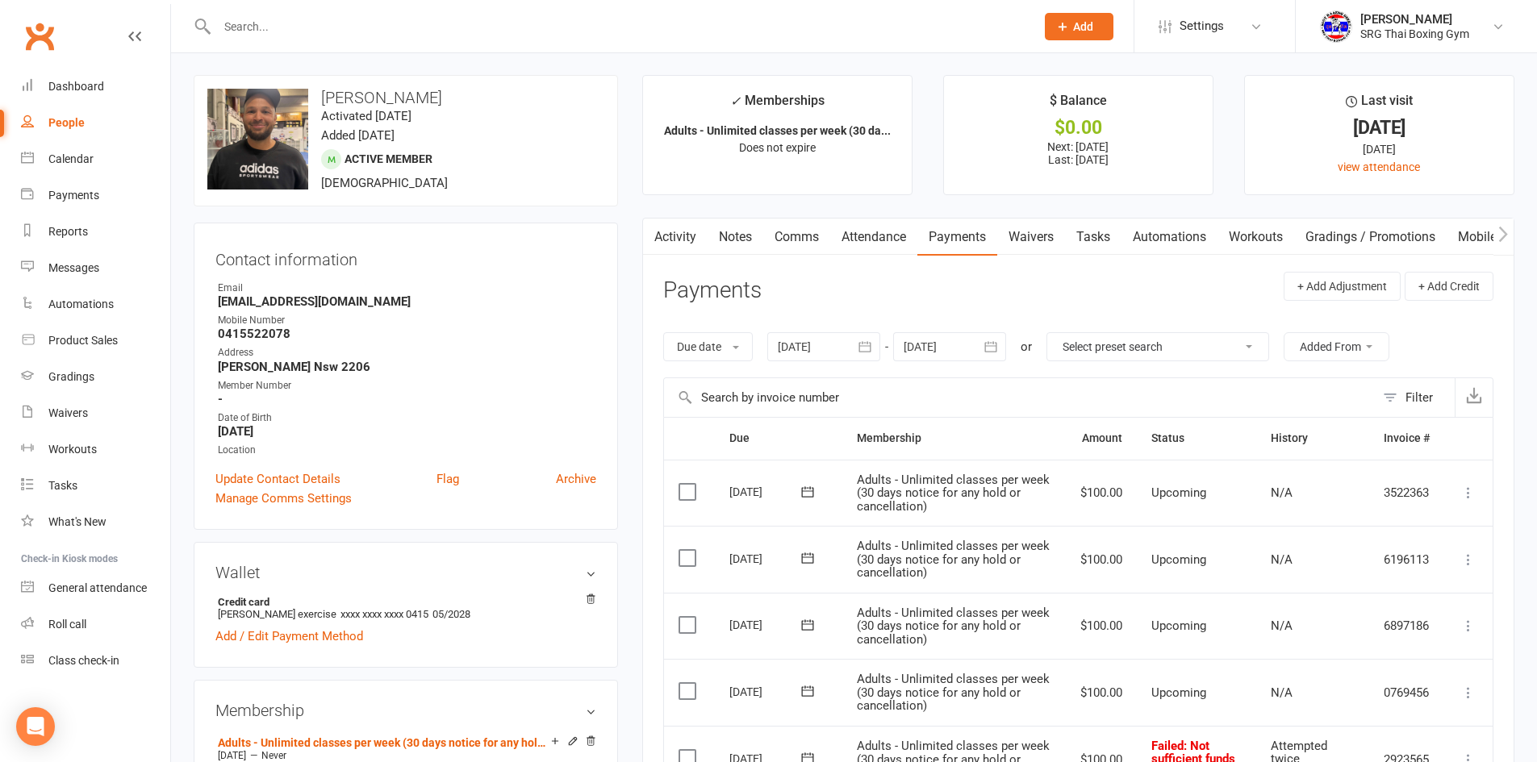
scroll to position [0, 0]
